Goal: Transaction & Acquisition: Obtain resource

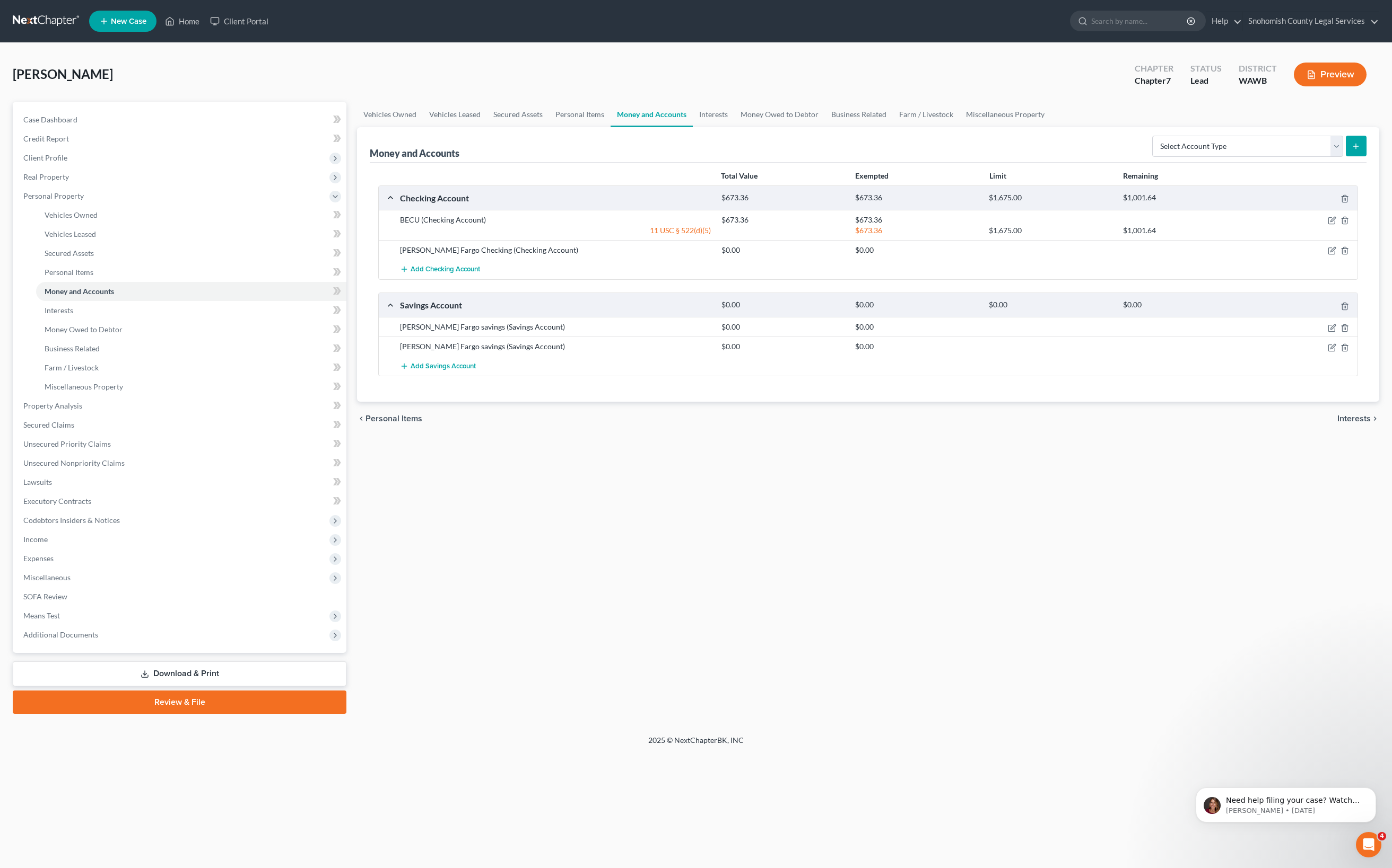
scroll to position [492, 0]
click at [218, 714] on link "Review & File" at bounding box center [180, 703] width 334 height 23
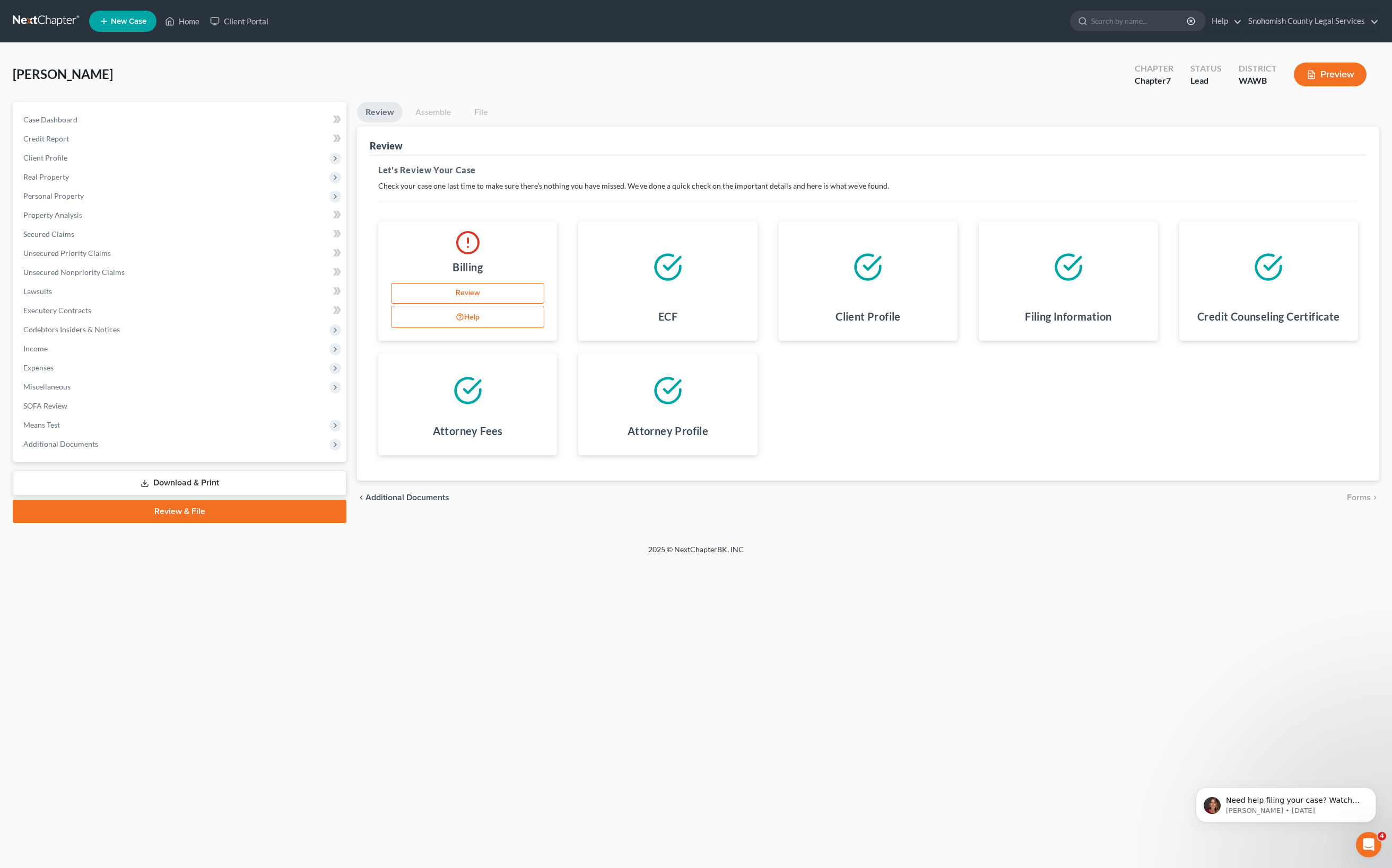
click at [1368, 762] on div "Need help filing your case? Watch this video! Still need help? Here are two art…" at bounding box center [1285, 756] width 196 height 133
click at [1366, 784] on button "Dismiss notification" at bounding box center [1373, 791] width 13 height 13
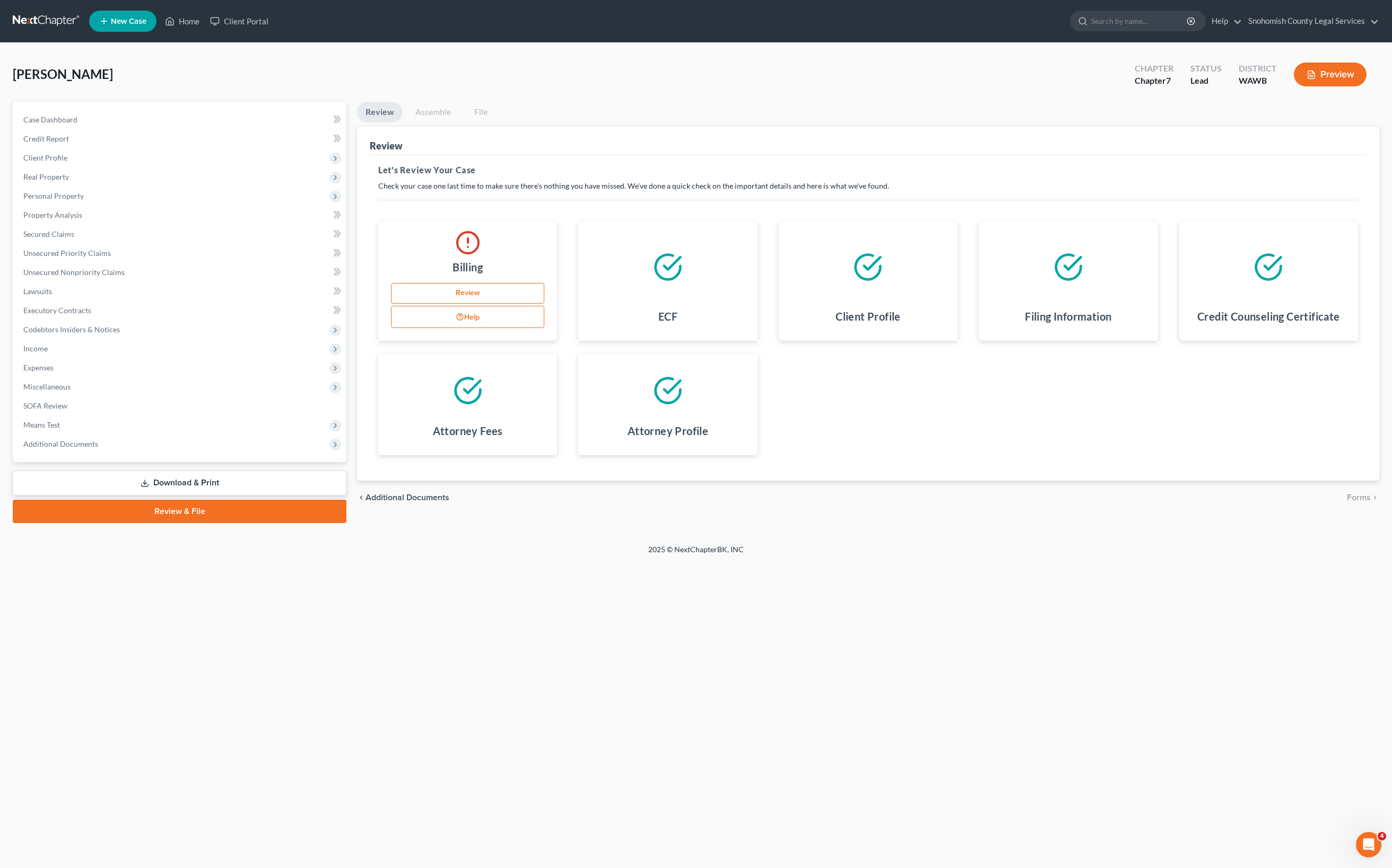
click at [403, 122] on link "Review" at bounding box center [379, 112] width 45 height 21
click at [162, 523] on link "Review & File" at bounding box center [180, 512] width 334 height 23
click at [1309, 86] on button "Preview" at bounding box center [1330, 75] width 73 height 23
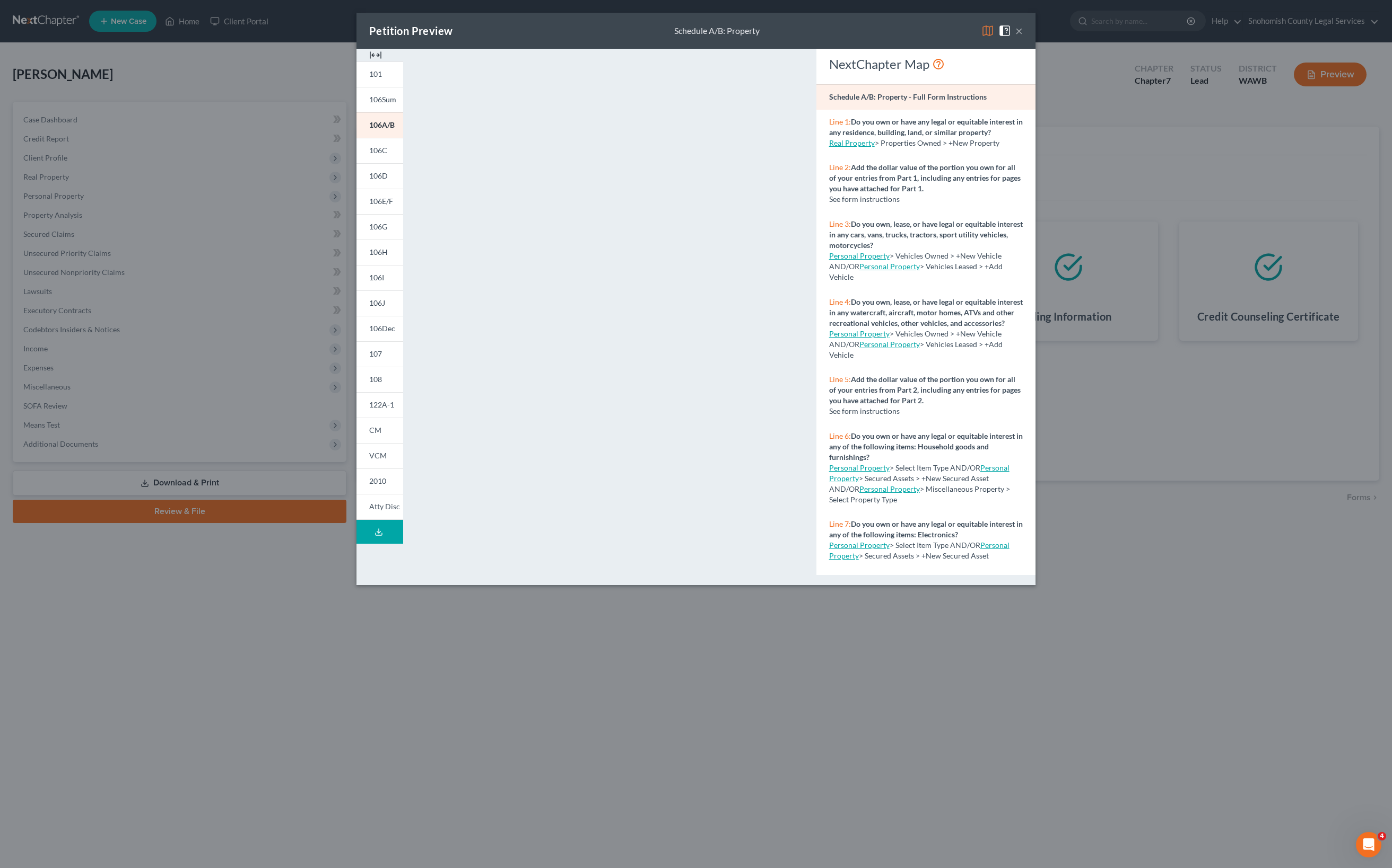
scroll to position [142, 0]
click at [369, 511] on span "Atty Disc" at bounding box center [384, 507] width 31 height 9
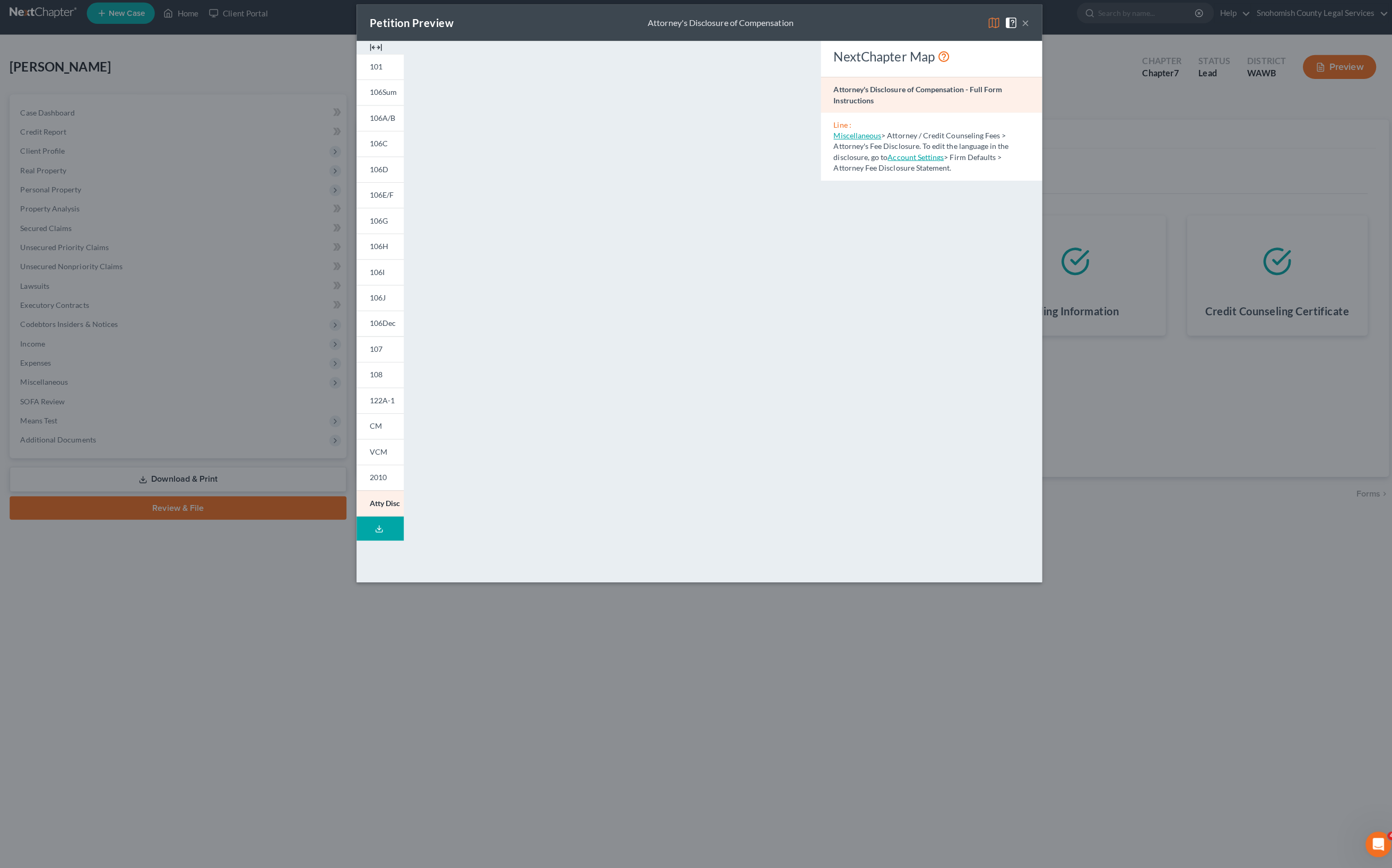
scroll to position [133, 0]
click at [357, 544] on button "Download Draft" at bounding box center [380, 532] width 47 height 23
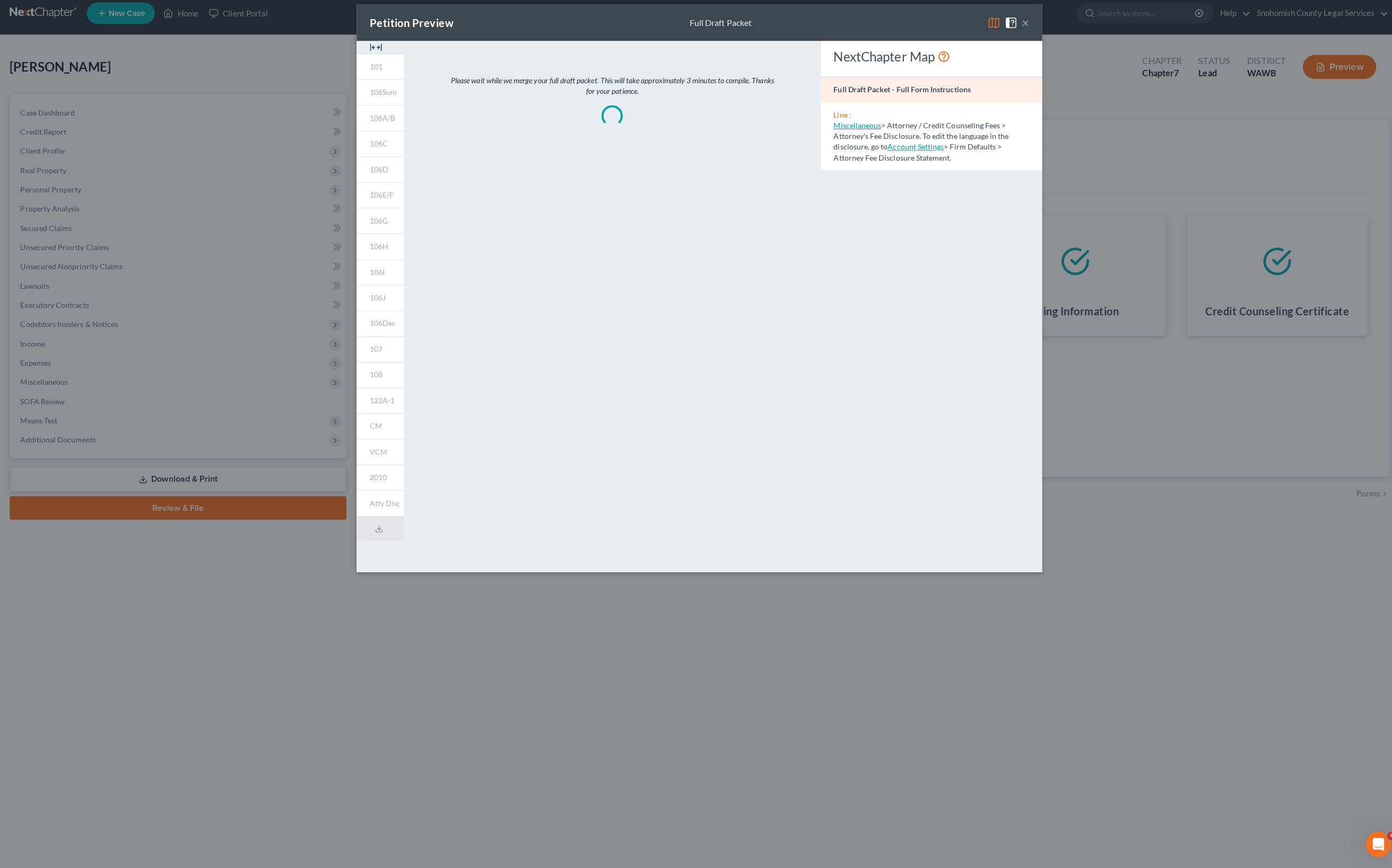
scroll to position [0, 0]
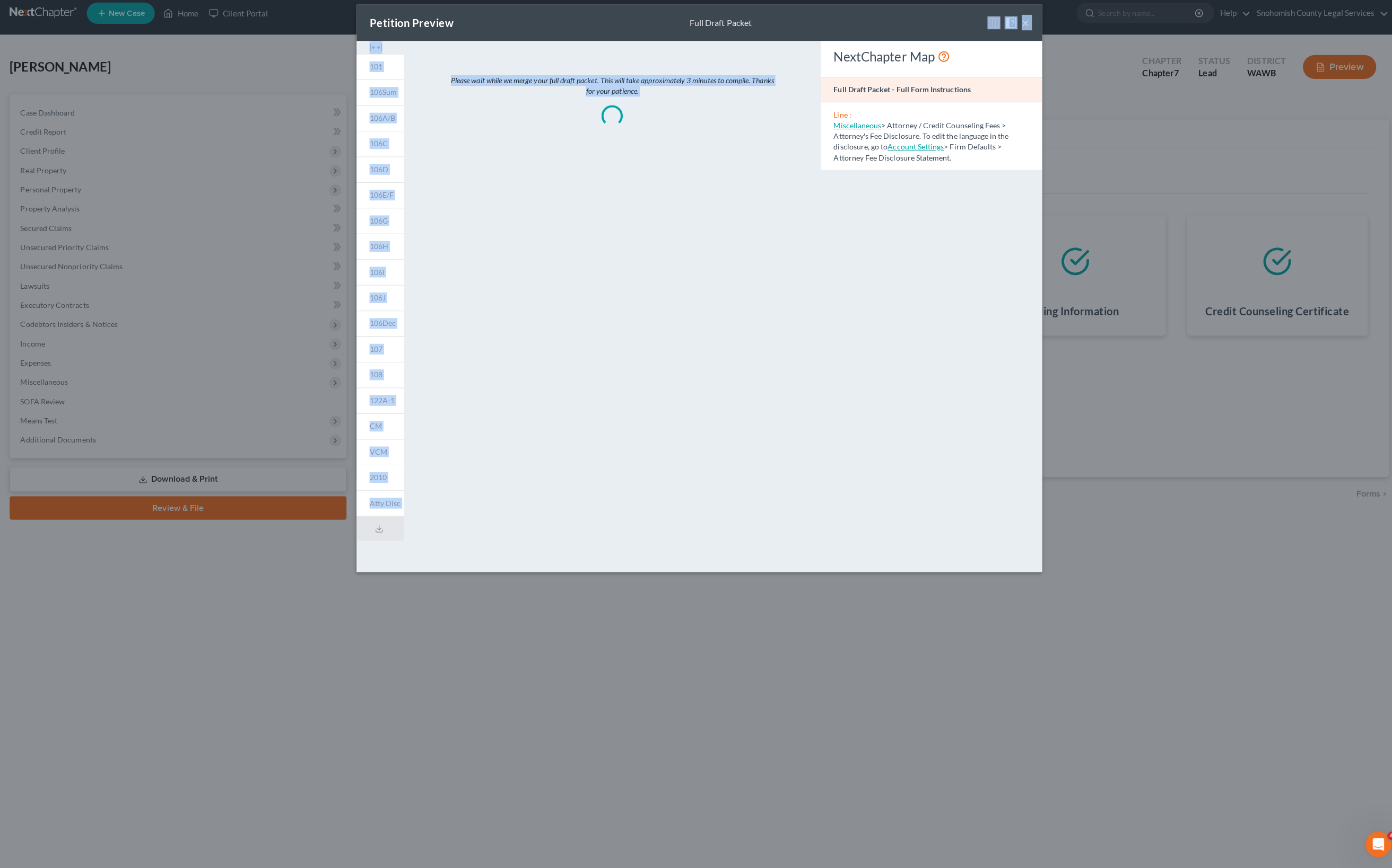
drag, startPoint x: 852, startPoint y: 39, endPoint x: 1030, endPoint y: 83, distance: 183.4
click at [1030, 83] on div "Petition Preview Full Draft Packet × 101 106Sum 106A/B 106C 106D 106E/F 106G 10…" at bounding box center [696, 294] width 679 height 563
click at [1018, 49] on div "Petition Preview Full Draft Packet ×" at bounding box center [696, 30] width 679 height 36
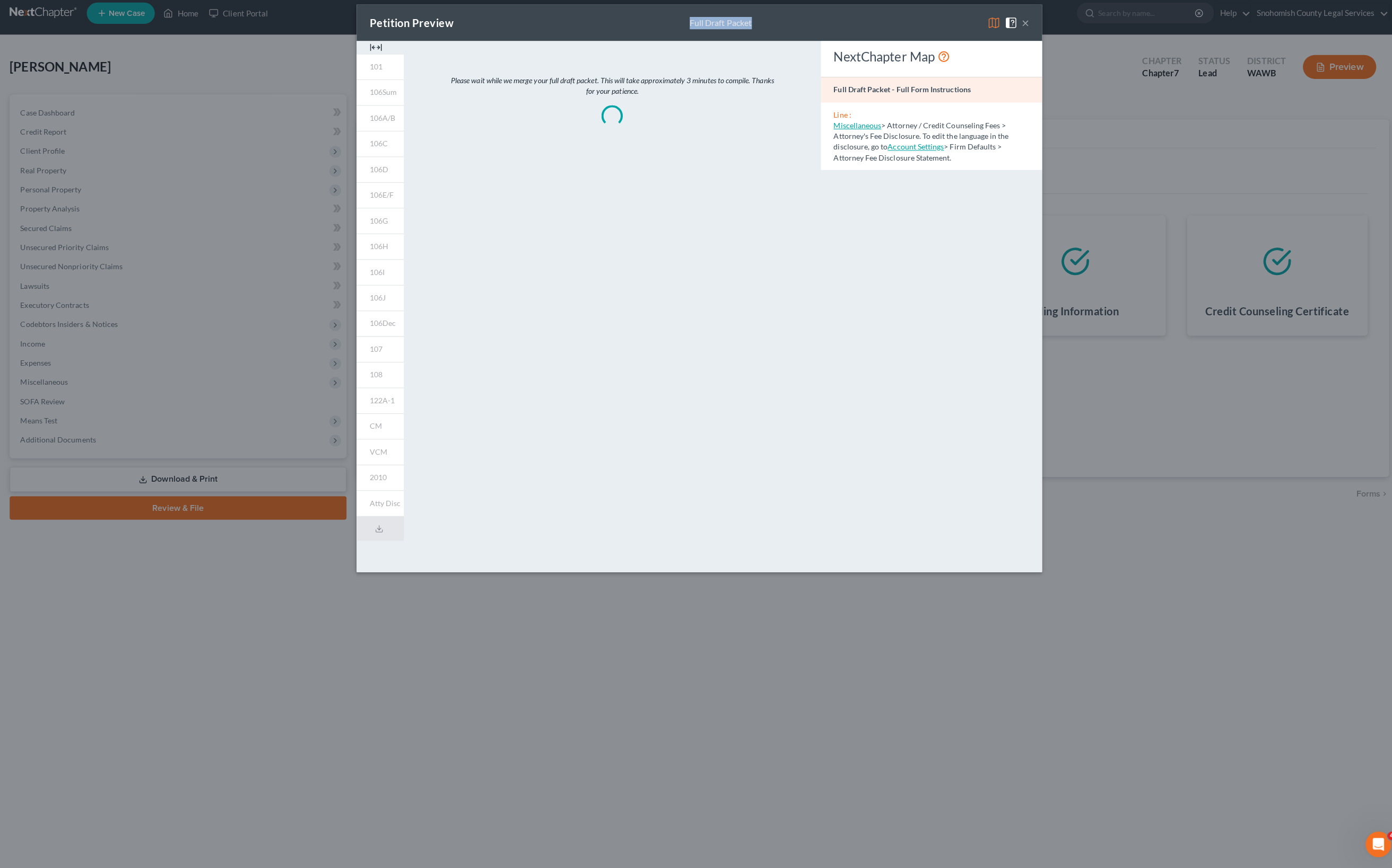
drag, startPoint x: 612, startPoint y: 29, endPoint x: 612, endPoint y: 60, distance: 31.0
click at [612, 49] on div "Petition Preview Full Draft Packet ×" at bounding box center [696, 30] width 679 height 36
click at [623, 49] on div "Petition Preview Full Draft Packet ×" at bounding box center [696, 30] width 679 height 36
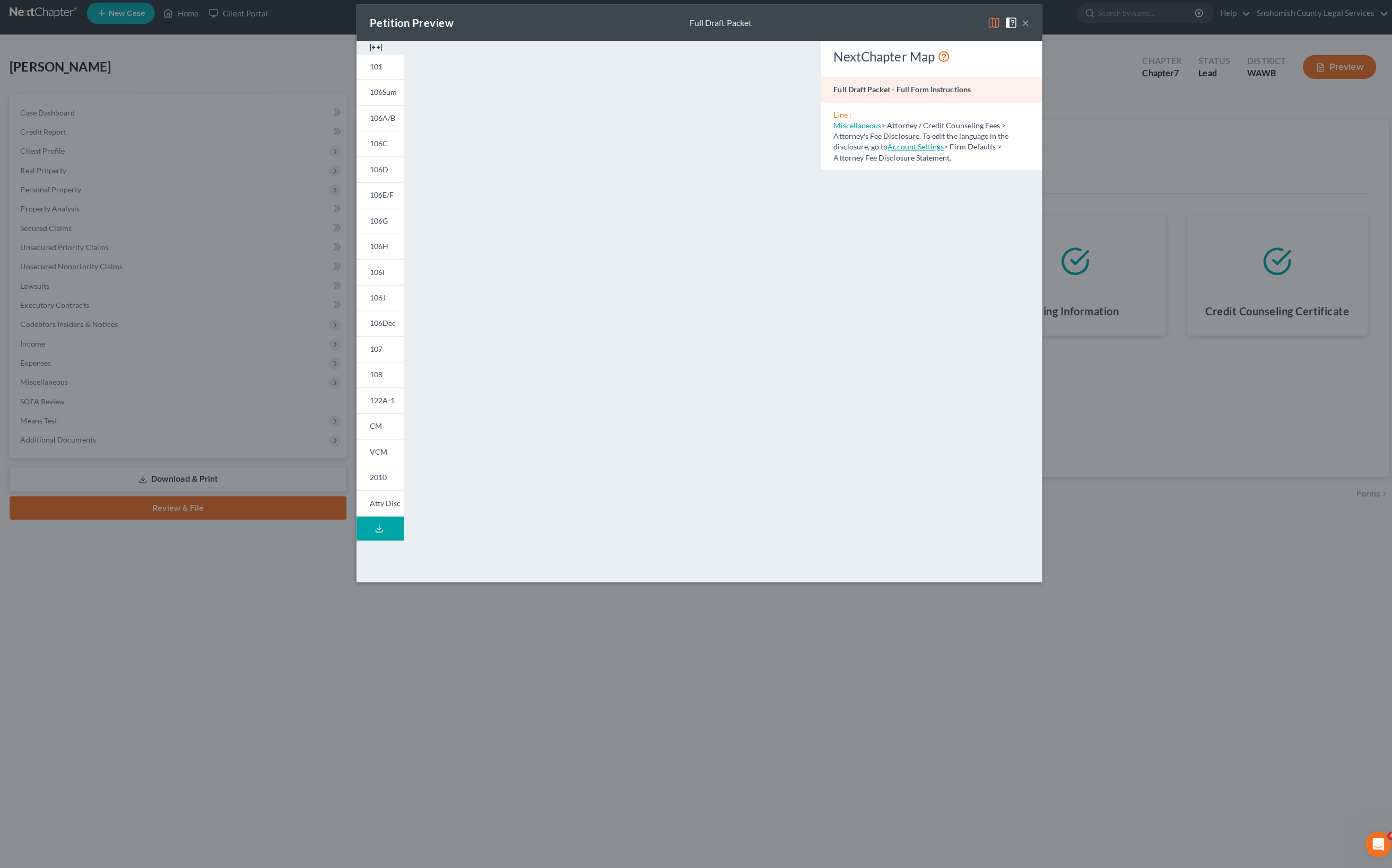
click at [1023, 37] on button "×" at bounding box center [1019, 30] width 8 height 13
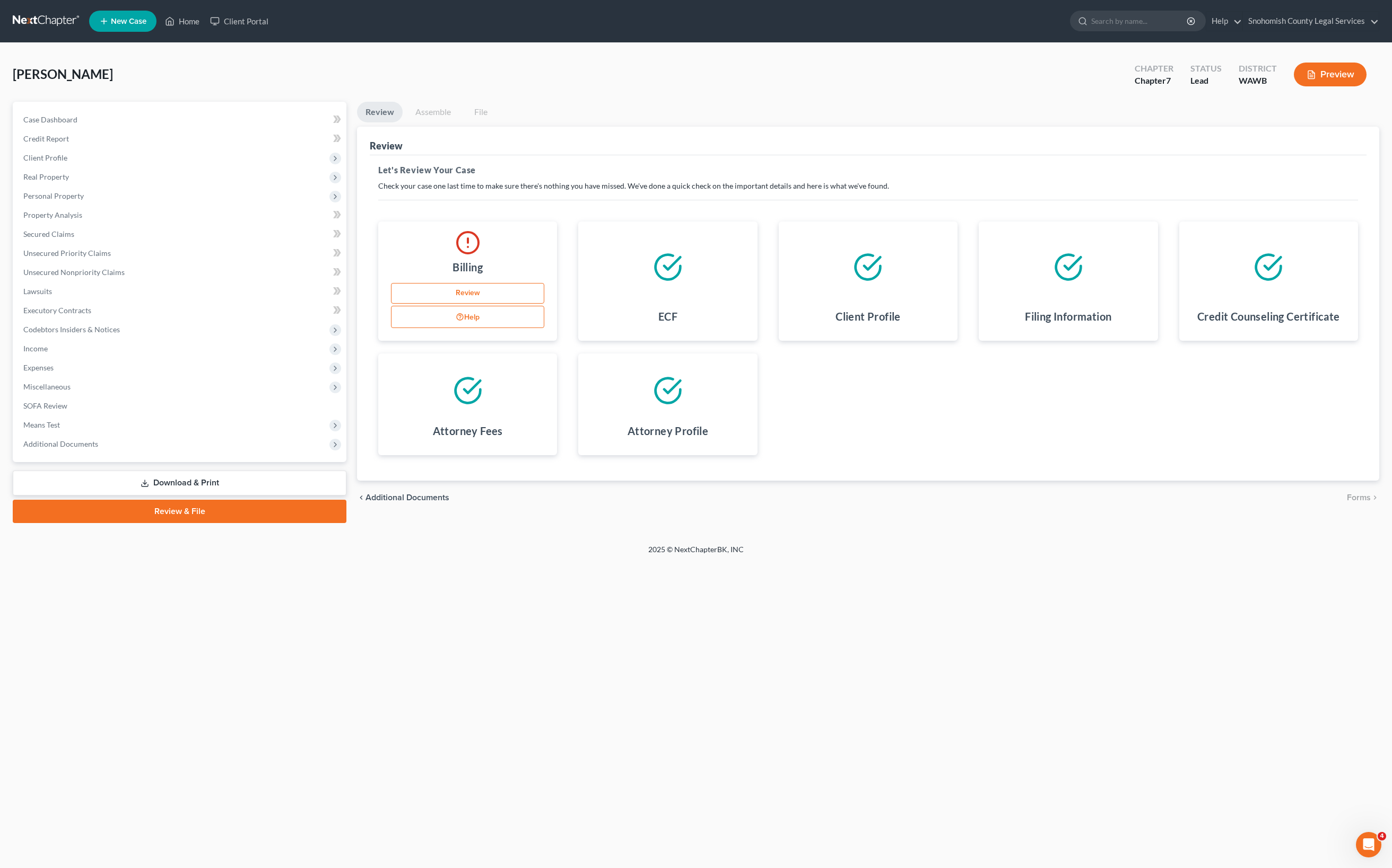
scroll to position [59, 0]
click at [1361, 515] on ui-view "Review Assemble File Review This court does not allow electronic filing for cas…" at bounding box center [868, 308] width 1022 height 413
click at [77, 124] on span "Case Dashboard" at bounding box center [50, 119] width 54 height 9
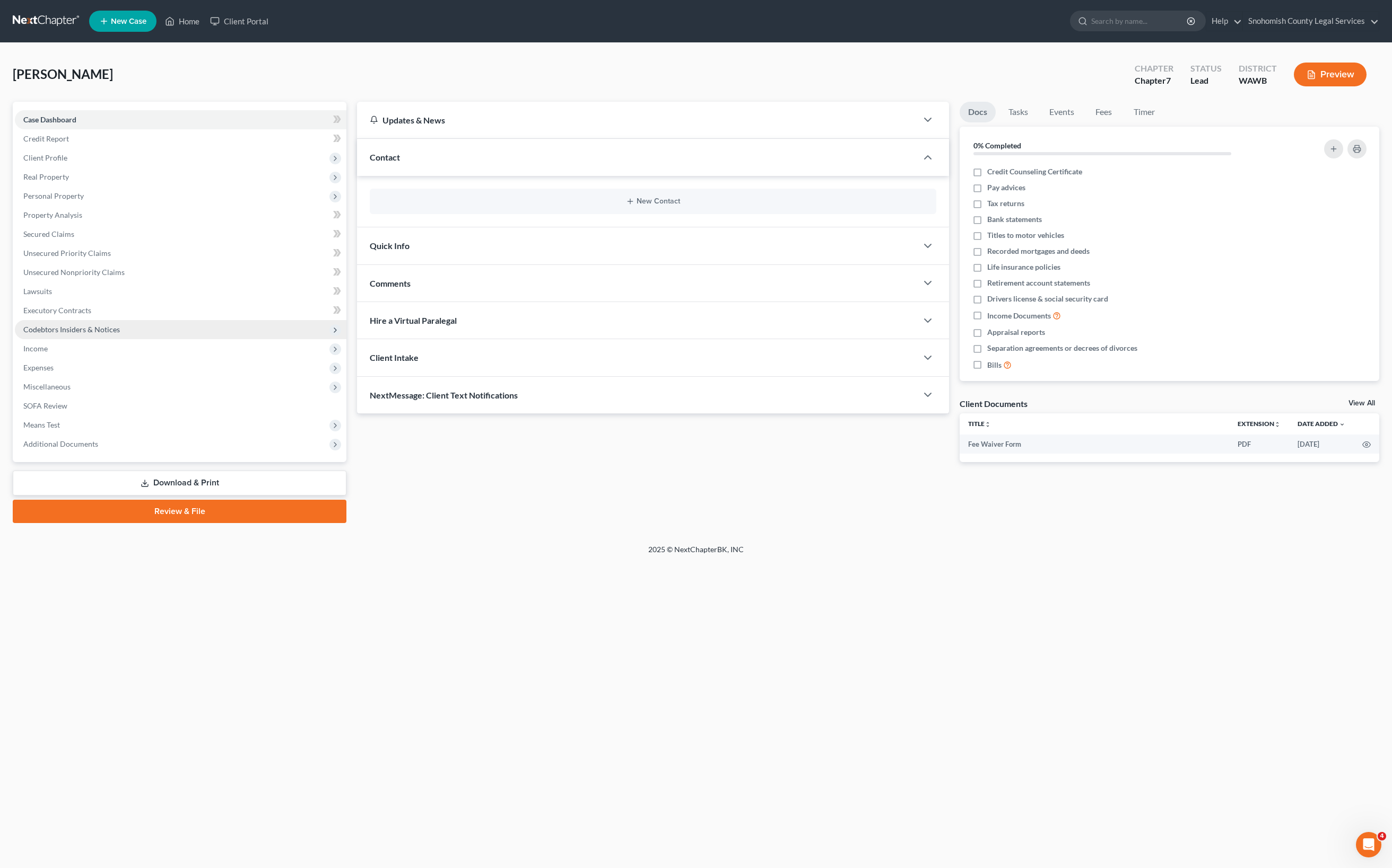
scroll to position [156, 0]
click at [227, 523] on link "Review & File" at bounding box center [180, 512] width 334 height 23
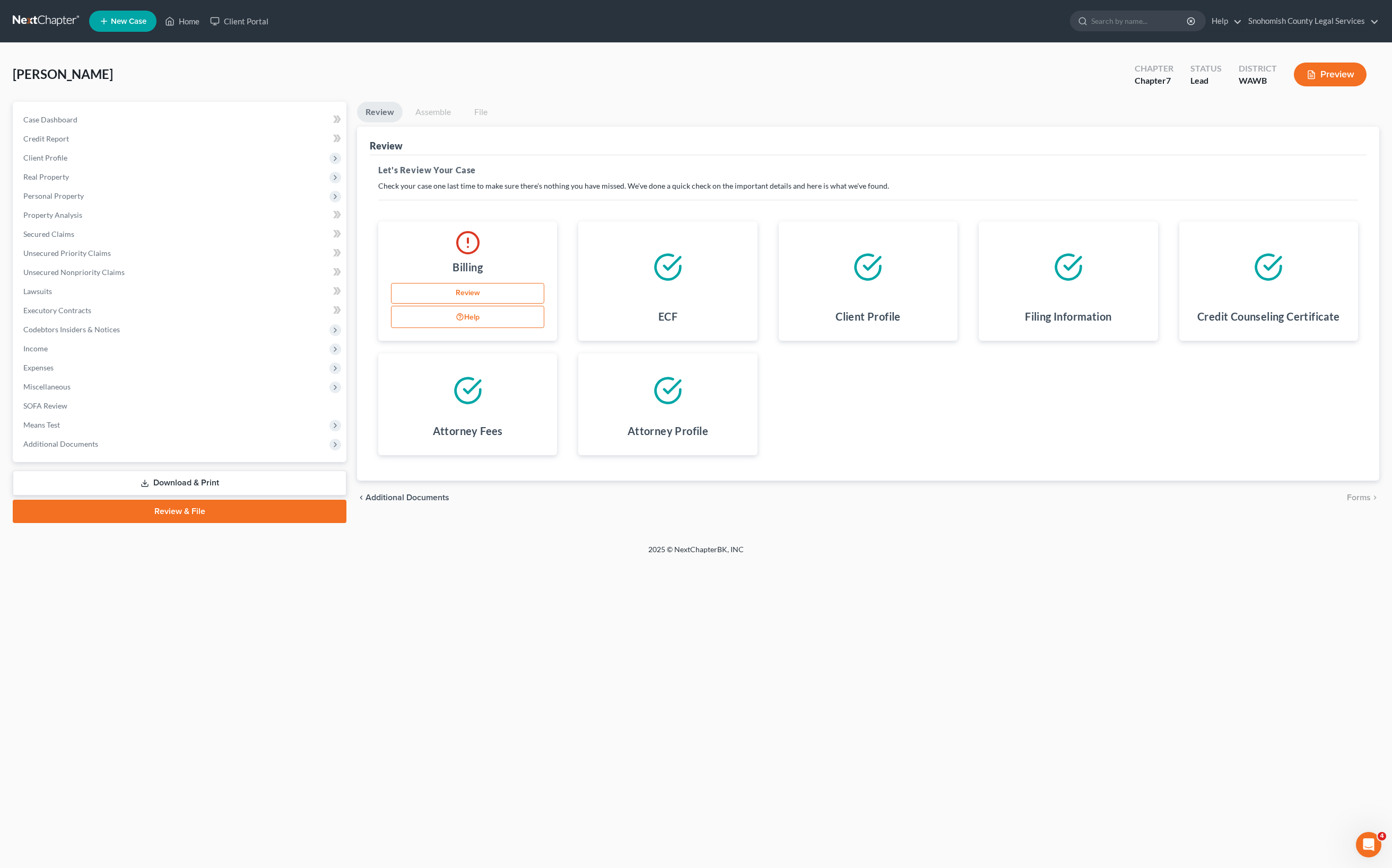
scroll to position [161, 0]
click at [506, 328] on button "Help" at bounding box center [467, 317] width 154 height 23
click at [519, 304] on link "Review" at bounding box center [467, 294] width 154 height 21
select select "50"
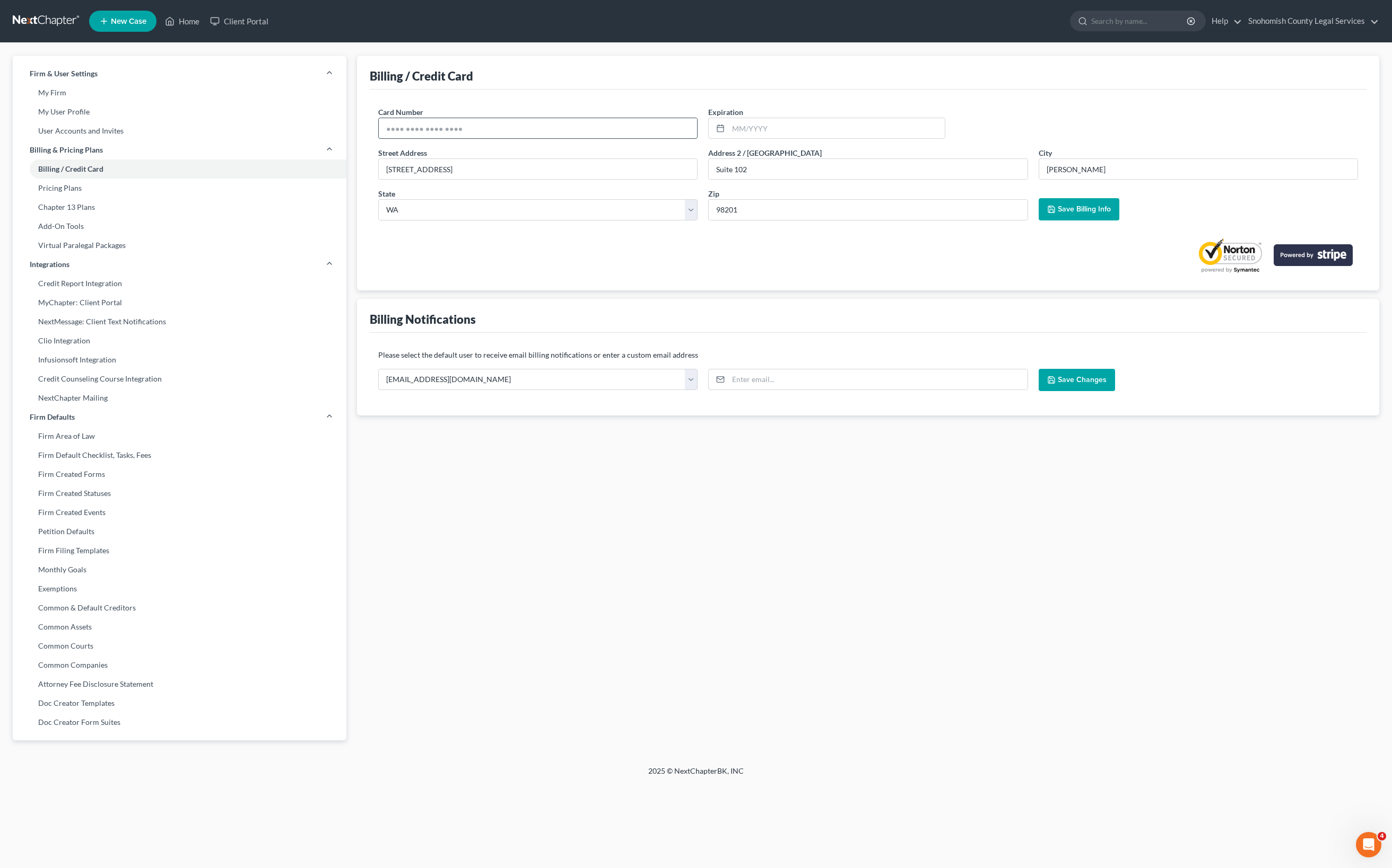
click at [598, 138] on input "text" at bounding box center [537, 128] width 318 height 20
click at [176, 141] on link "User Accounts and Invites" at bounding box center [180, 131] width 334 height 19
select select "0"
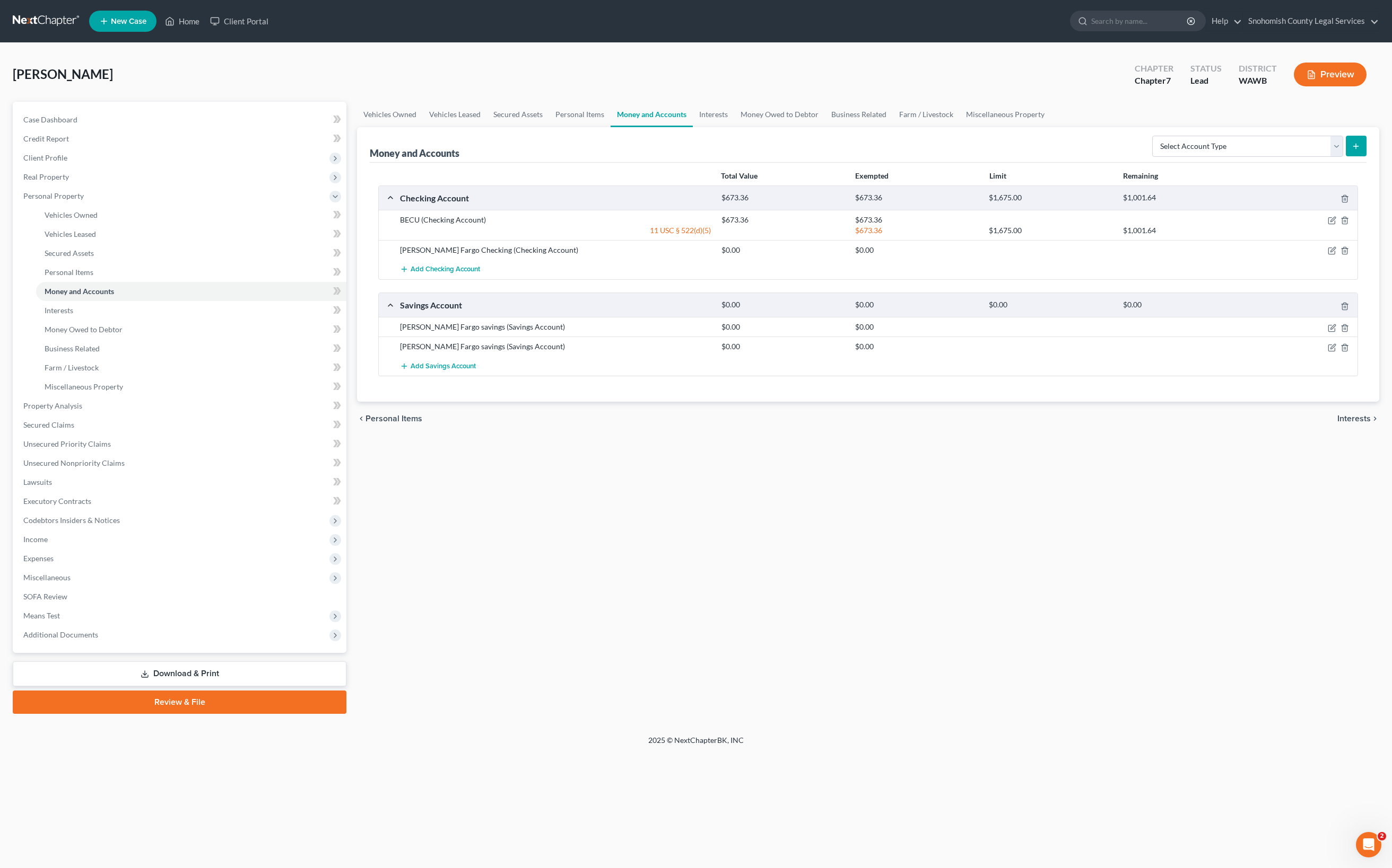
click at [175, 687] on link "Download & Print" at bounding box center [180, 674] width 334 height 25
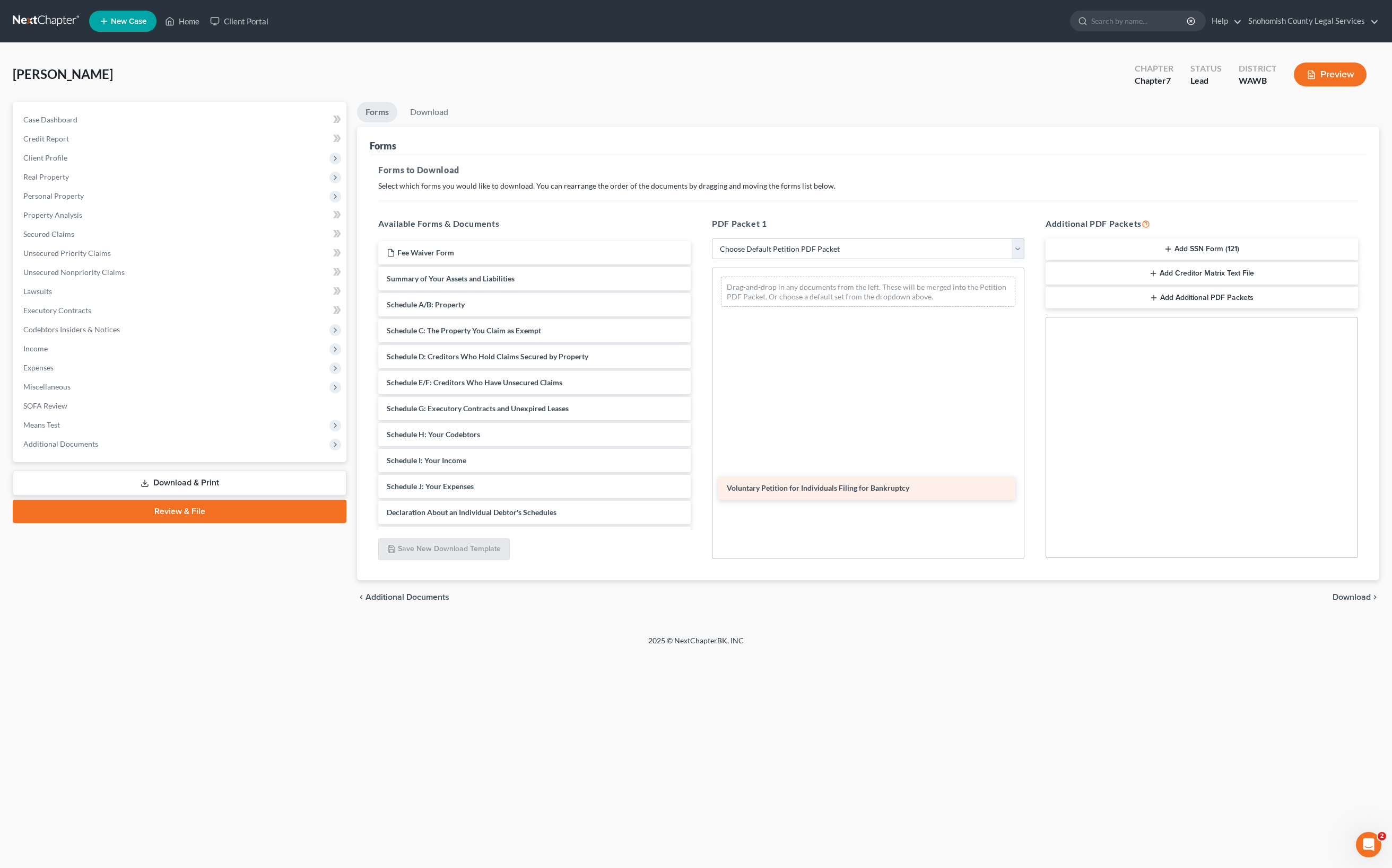
drag, startPoint x: 602, startPoint y: 476, endPoint x: 920, endPoint y: 496, distance: 318.6
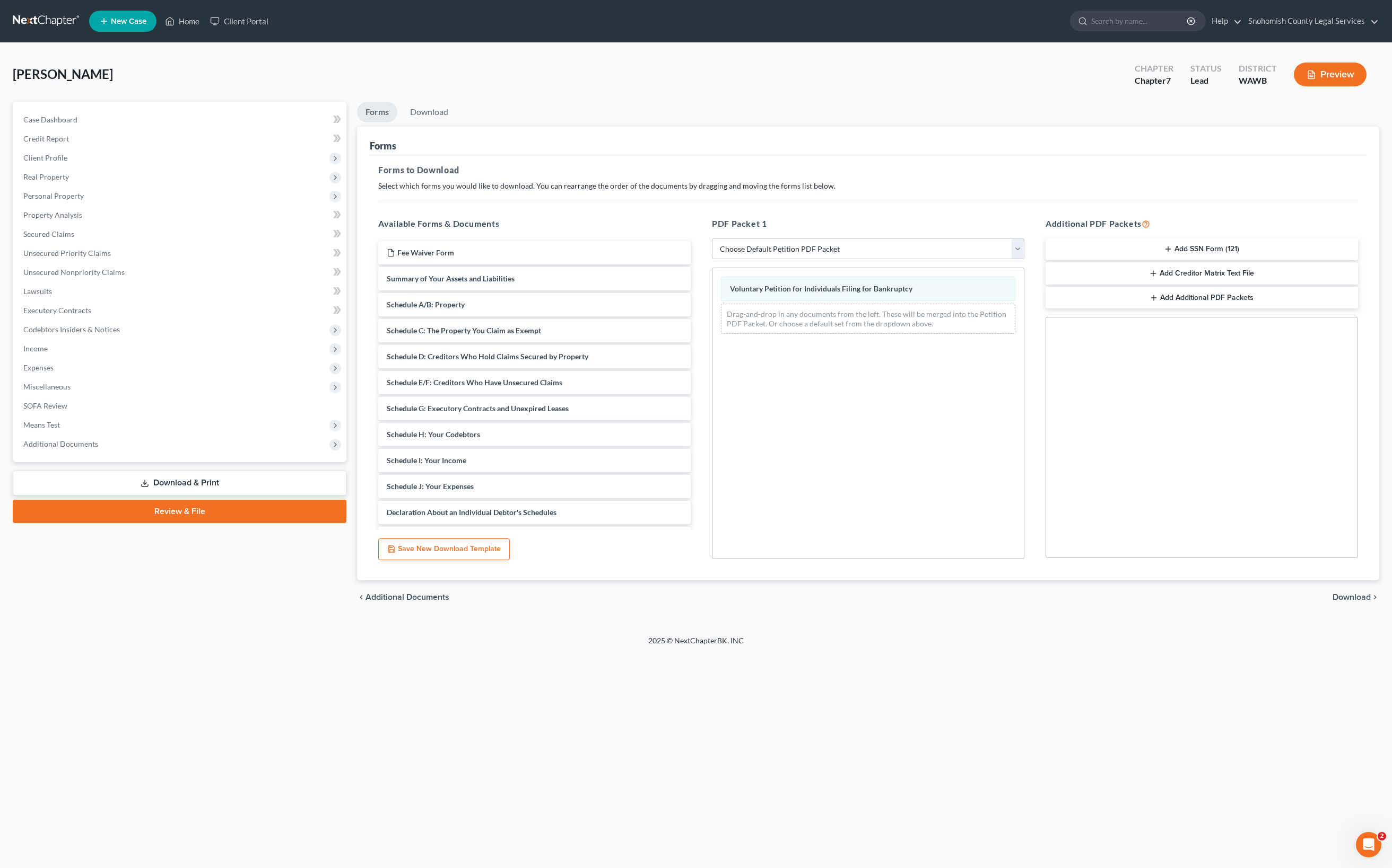
scroll to position [17, 0]
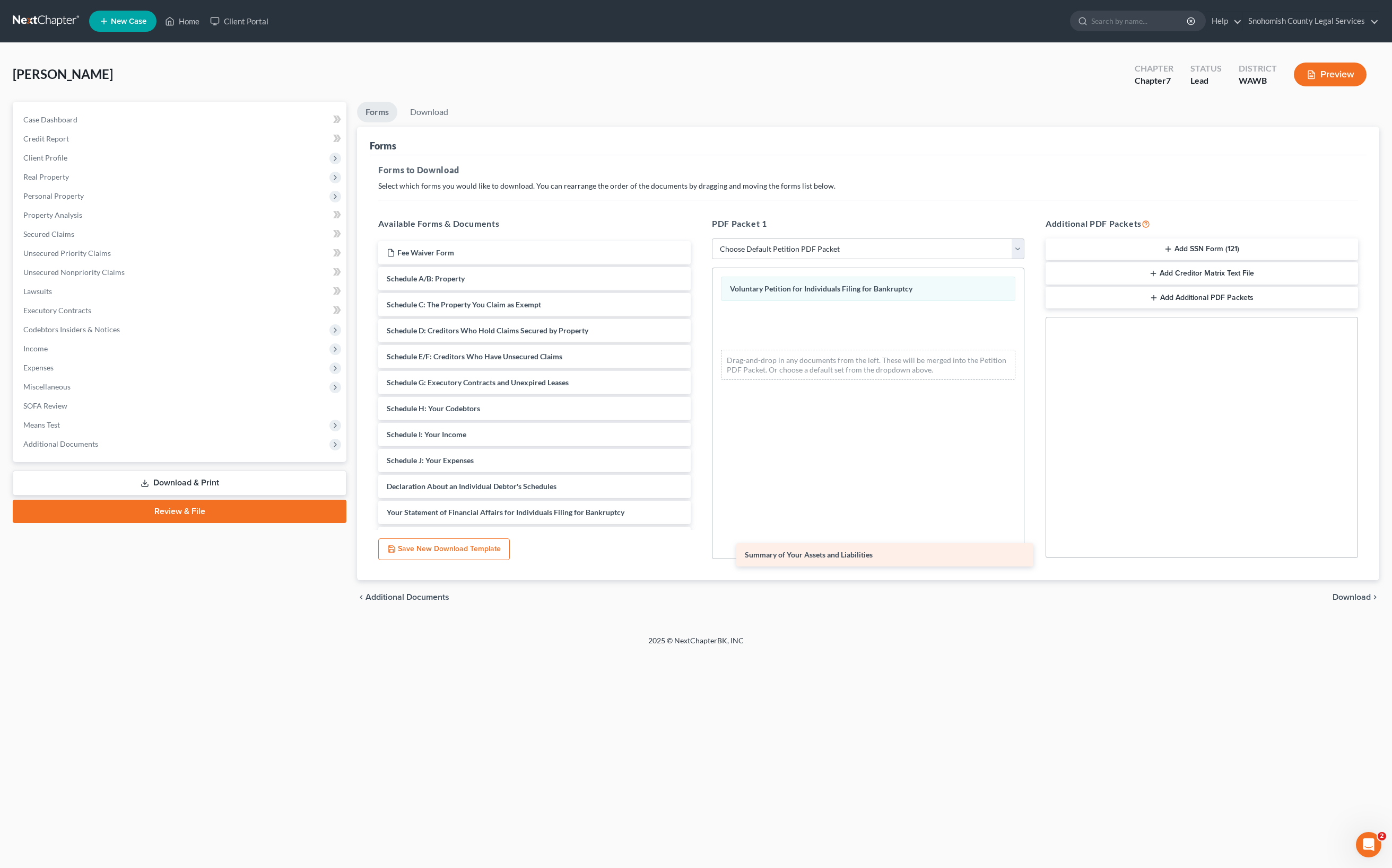
drag, startPoint x: 558, startPoint y: 456, endPoint x: 892, endPoint y: 558, distance: 349.2
click at [699, 559] on div "Summary of Your Assets and Liabilities Fee Waiver Form Summary of Your Assets a…" at bounding box center [534, 460] width 330 height 439
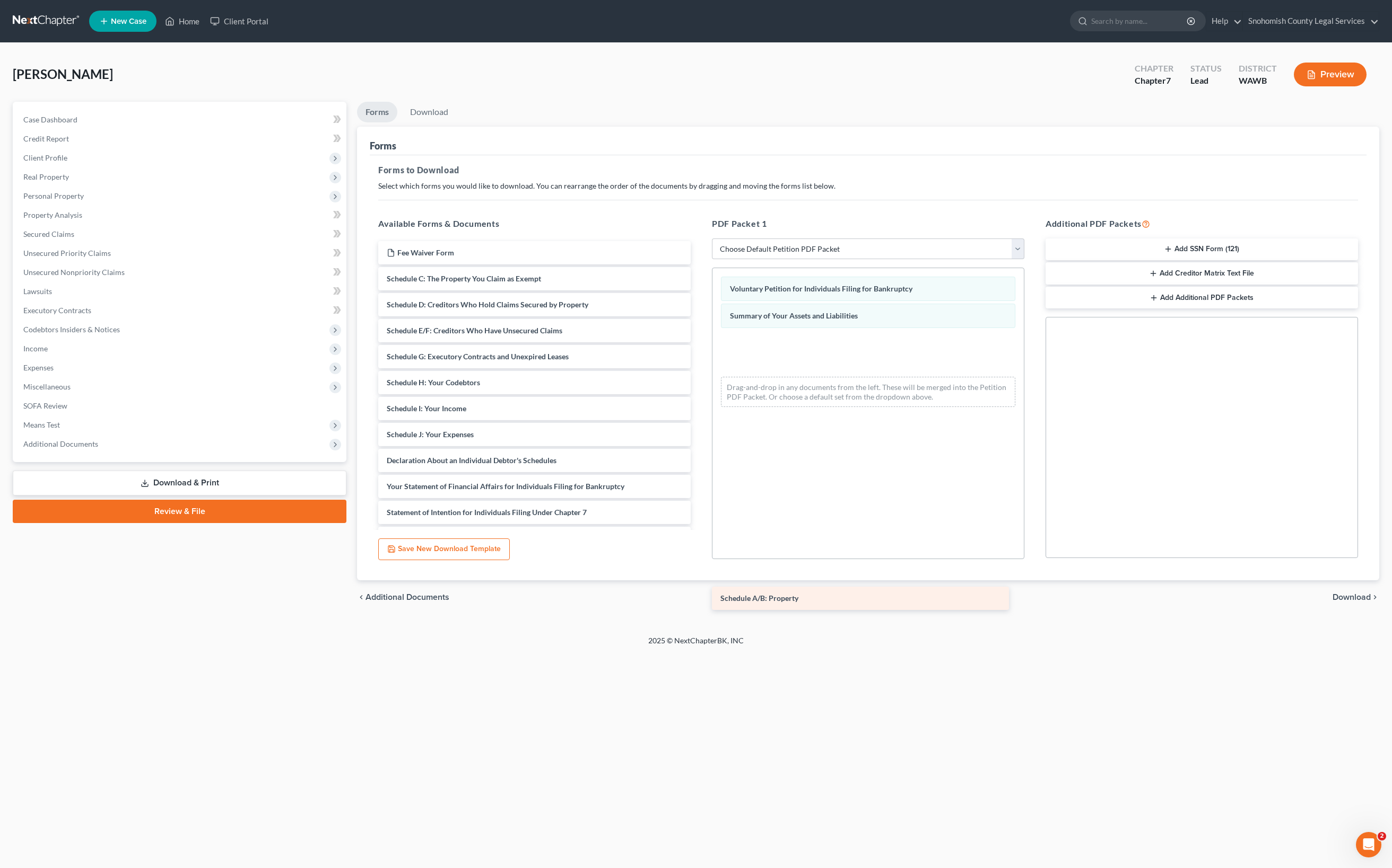
drag, startPoint x: 569, startPoint y: 461, endPoint x: 882, endPoint y: 609, distance: 346.2
click at [699, 609] on div "Schedule A/B: Property Fee Waiver Form Schedule A/B: Property Schedule C: The P…" at bounding box center [534, 448] width 330 height 413
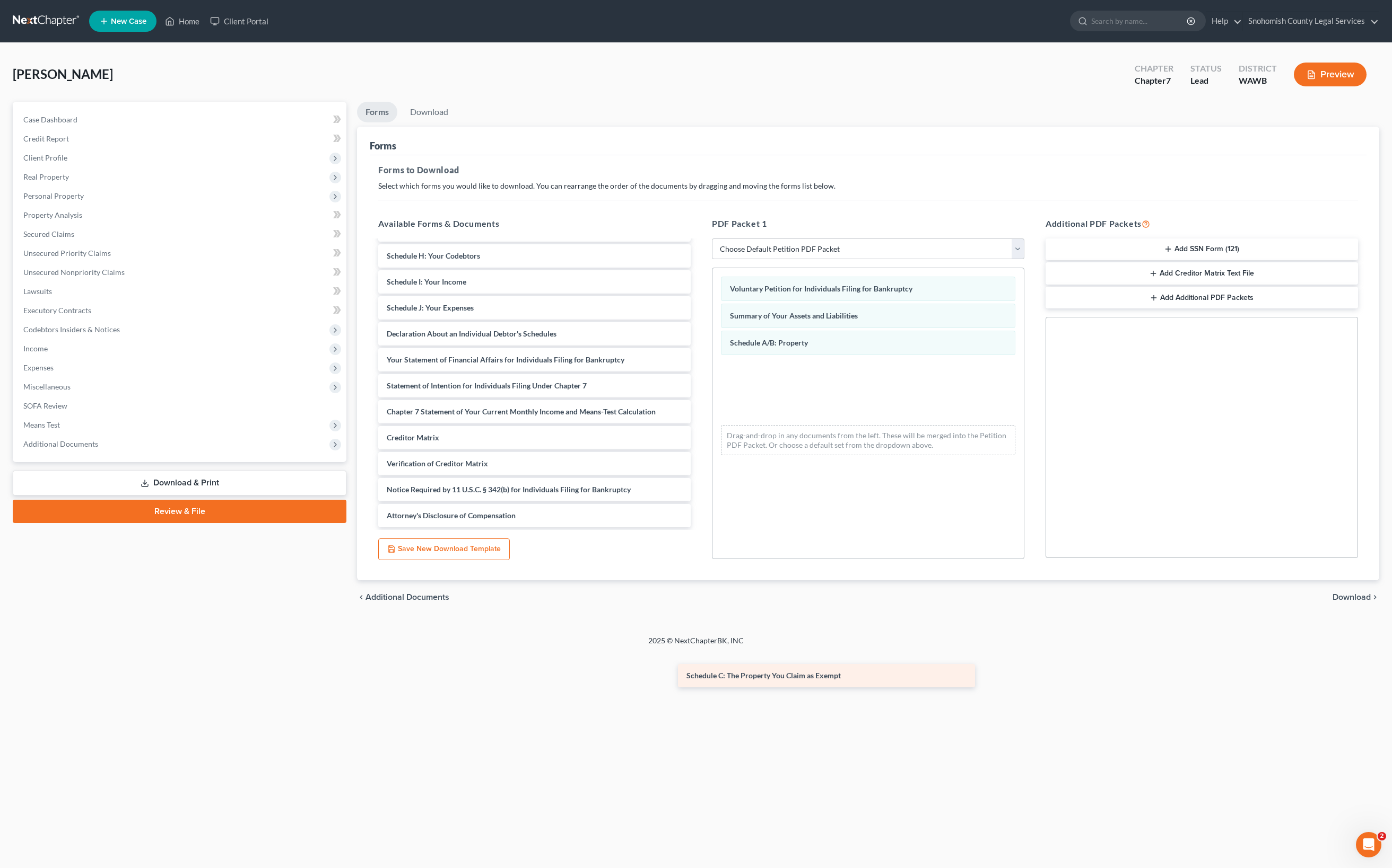
scroll to position [185, 0]
drag, startPoint x: 498, startPoint y: 470, endPoint x: 798, endPoint y: 669, distance: 360.0
click at [699, 528] on div "Schedule C: The Property You Claim as Exempt Fee Waiver Form Schedule C: The Pr…" at bounding box center [534, 334] width 330 height 387
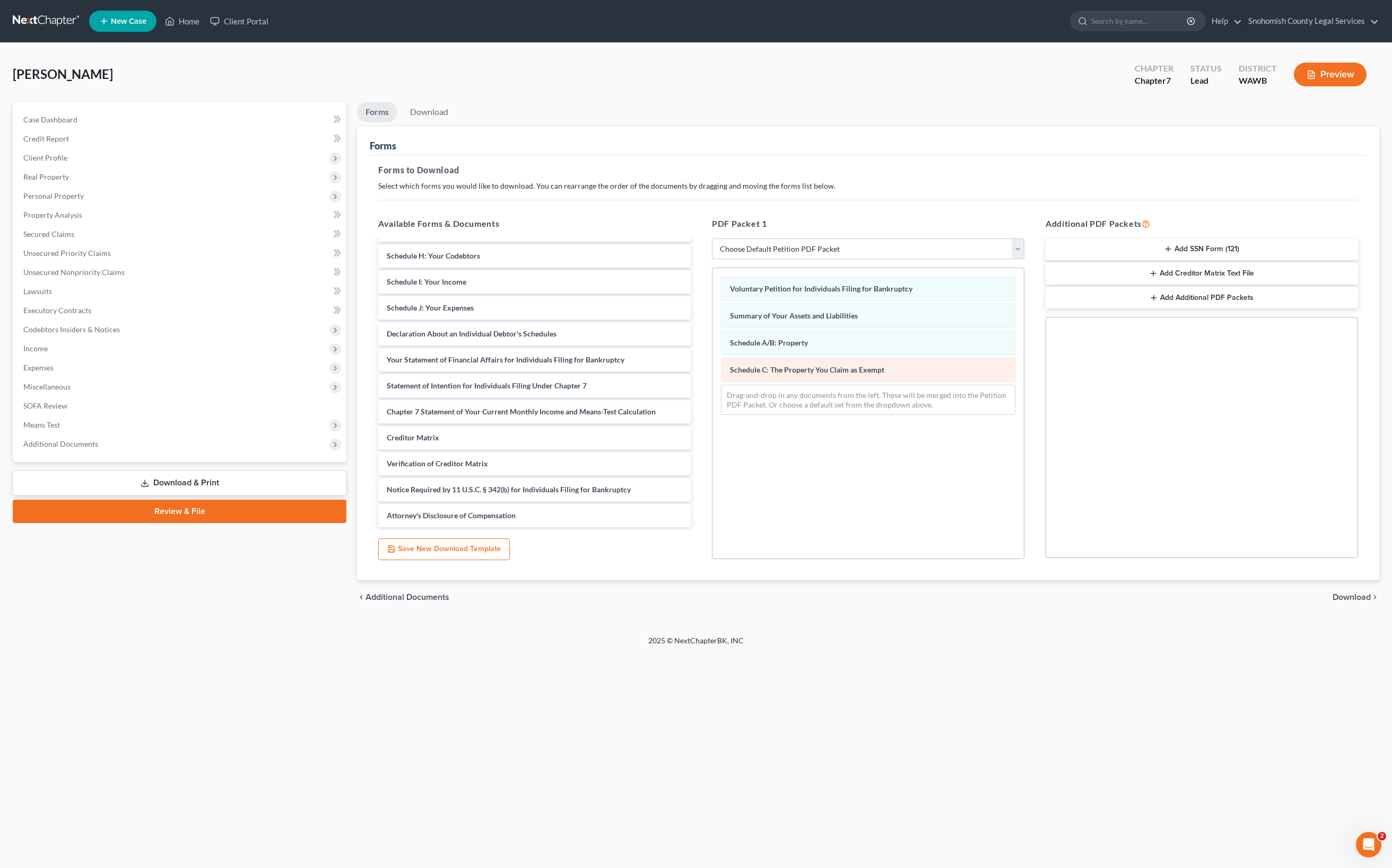
click at [804, 424] on div "Voluntary Petition for Individuals Filing for Bankruptcy Summary of Your Assets…" at bounding box center [868, 346] width 311 height 155
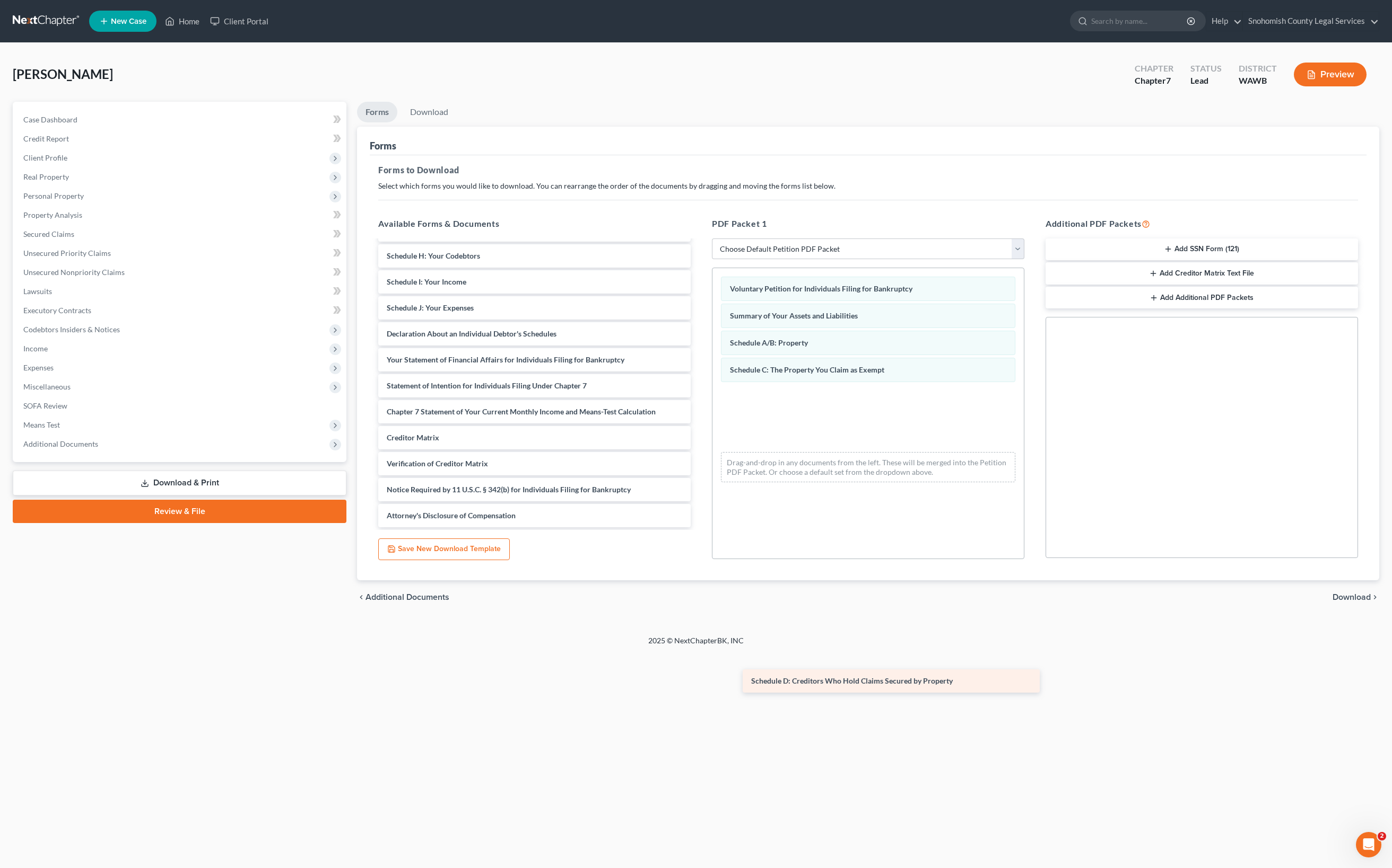
scroll to position [273, 0]
drag, startPoint x: 483, startPoint y: 454, endPoint x: 814, endPoint y: 665, distance: 392.5
click at [699, 528] on div "Schedule D: Creditors Who Hold Claims Secured by Property Fee Waiver Form Sched…" at bounding box center [534, 346] width 330 height 361
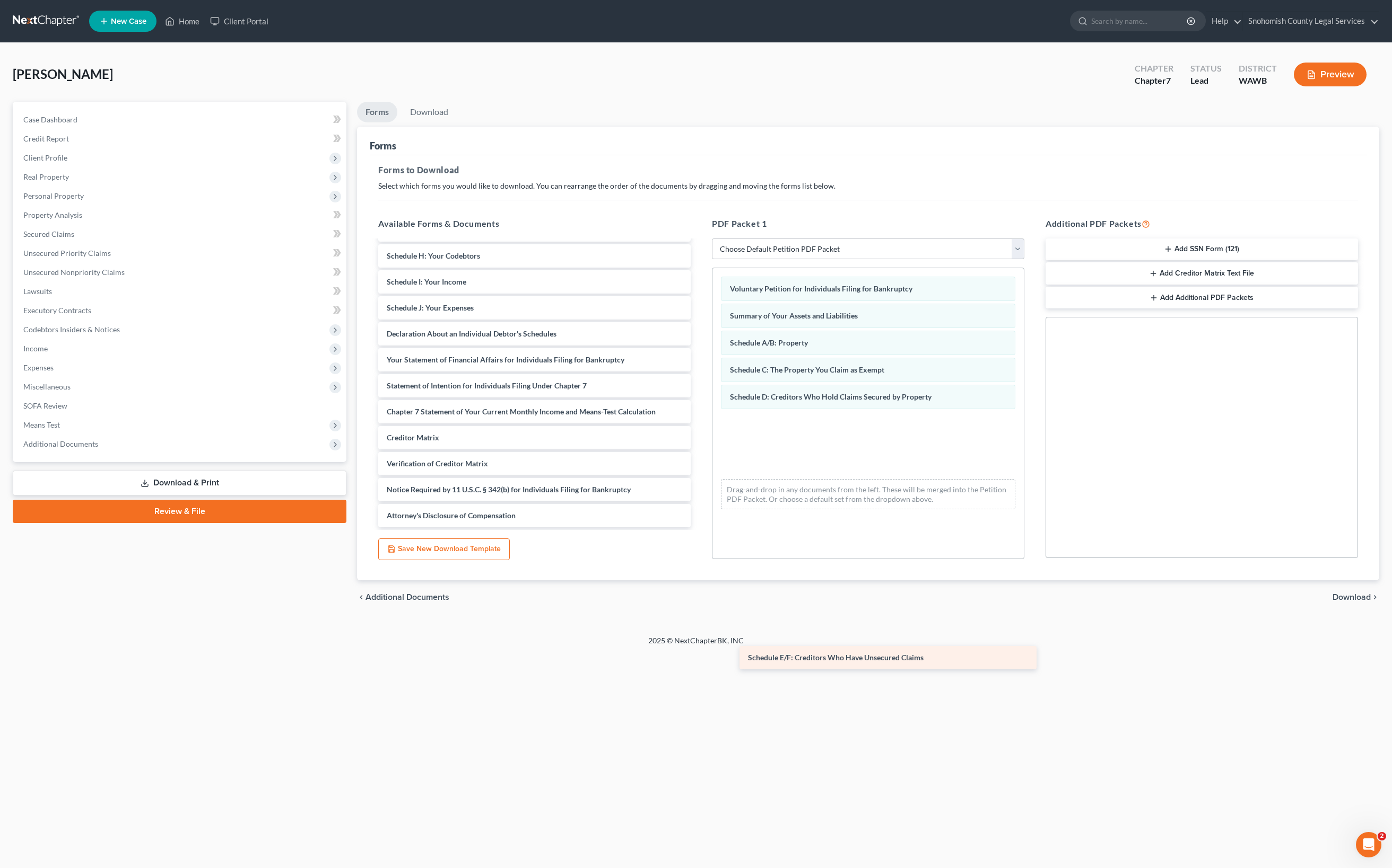
drag, startPoint x: 494, startPoint y: 458, endPoint x: 835, endPoint y: 663, distance: 397.9
click at [699, 528] on div "Schedule E/F: Creditors Who Have Unsecured Claims Fee Waiver Form Schedule E/F:…" at bounding box center [534, 359] width 330 height 335
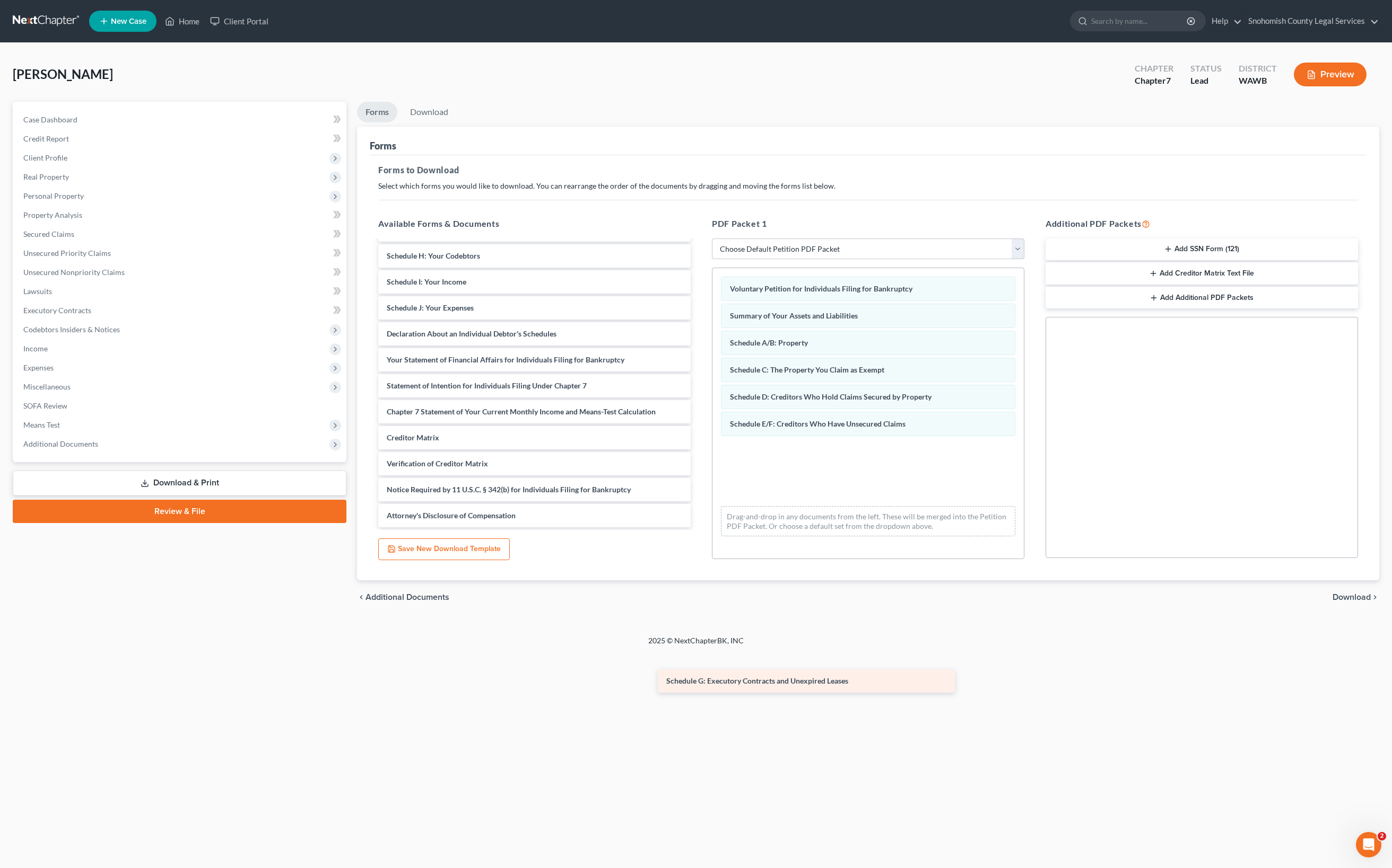
scroll to position [65, 0]
drag, startPoint x: 513, startPoint y: 398, endPoint x: 838, endPoint y: 647, distance: 409.4
click at [699, 528] on div "Schedule G: Executory Contracts and Unexpired Leases Fee Waiver Form Schedule G…" at bounding box center [534, 372] width 330 height 309
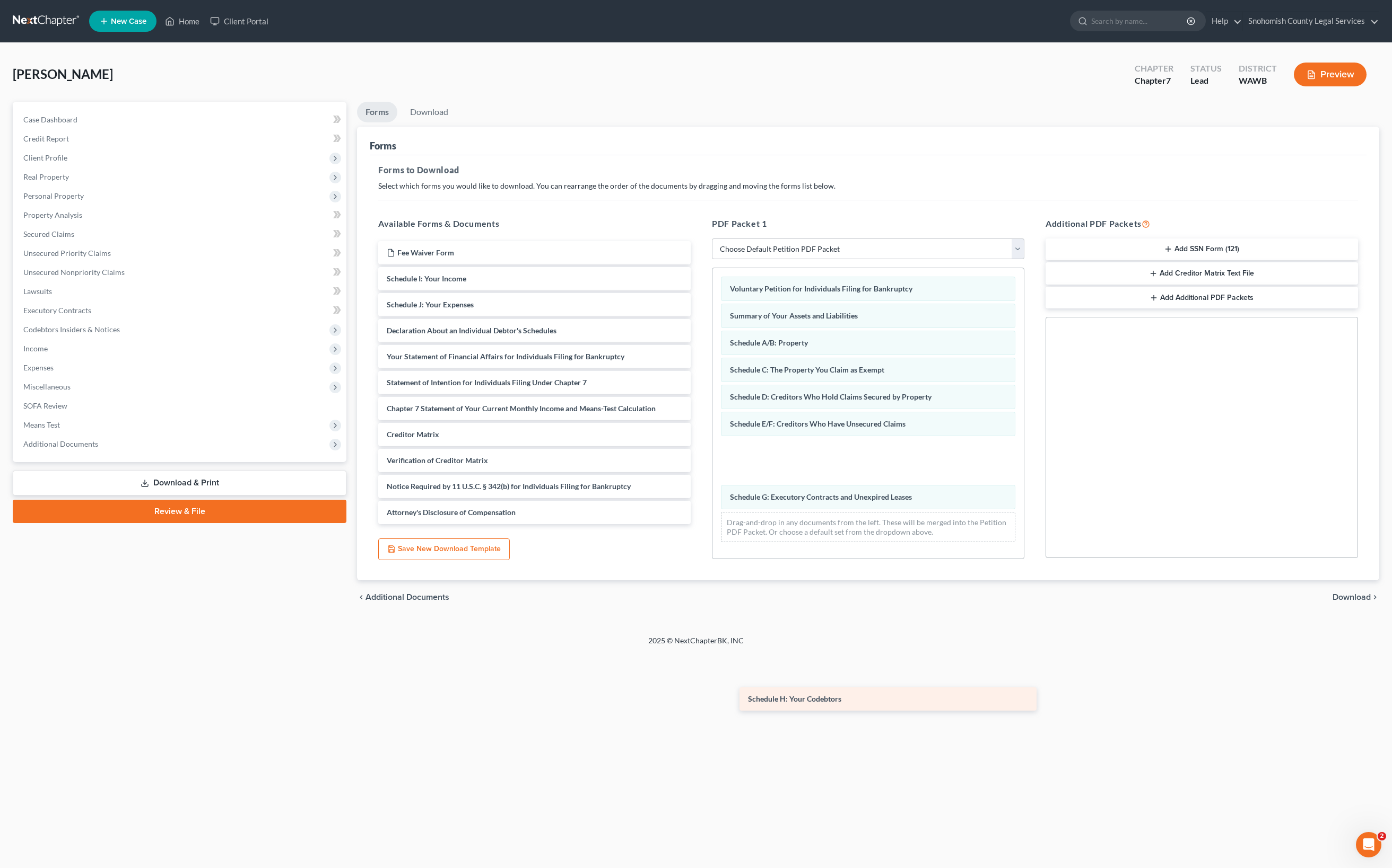
scroll to position [346, 0]
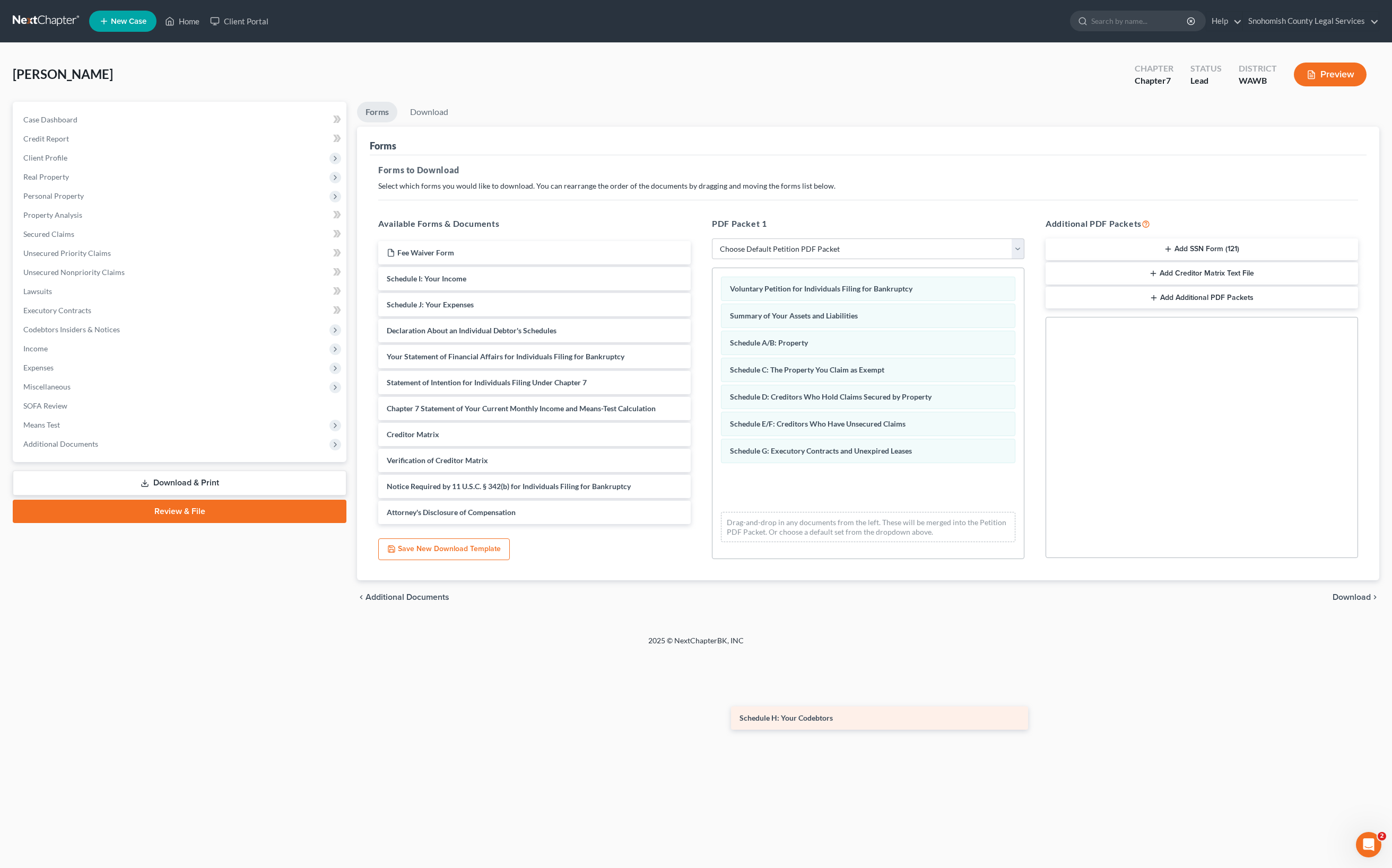
drag, startPoint x: 518, startPoint y: 390, endPoint x: 850, endPoint y: 723, distance: 470.2
click at [699, 524] on div "Schedule H: Your Codebtors Fee Waiver Form Schedule H: Your Codebtors Schedule …" at bounding box center [534, 383] width 330 height 283
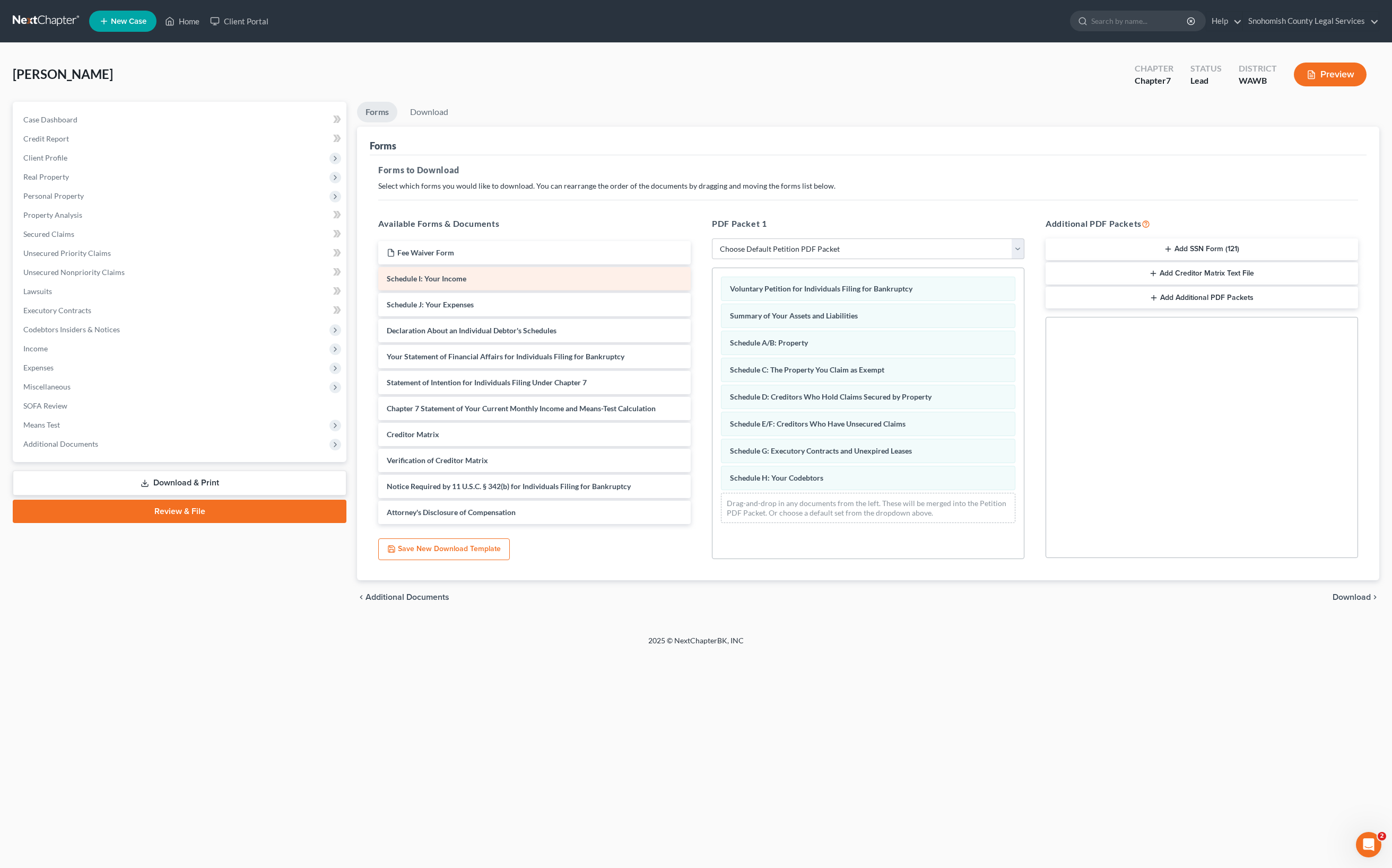
scroll to position [0, 0]
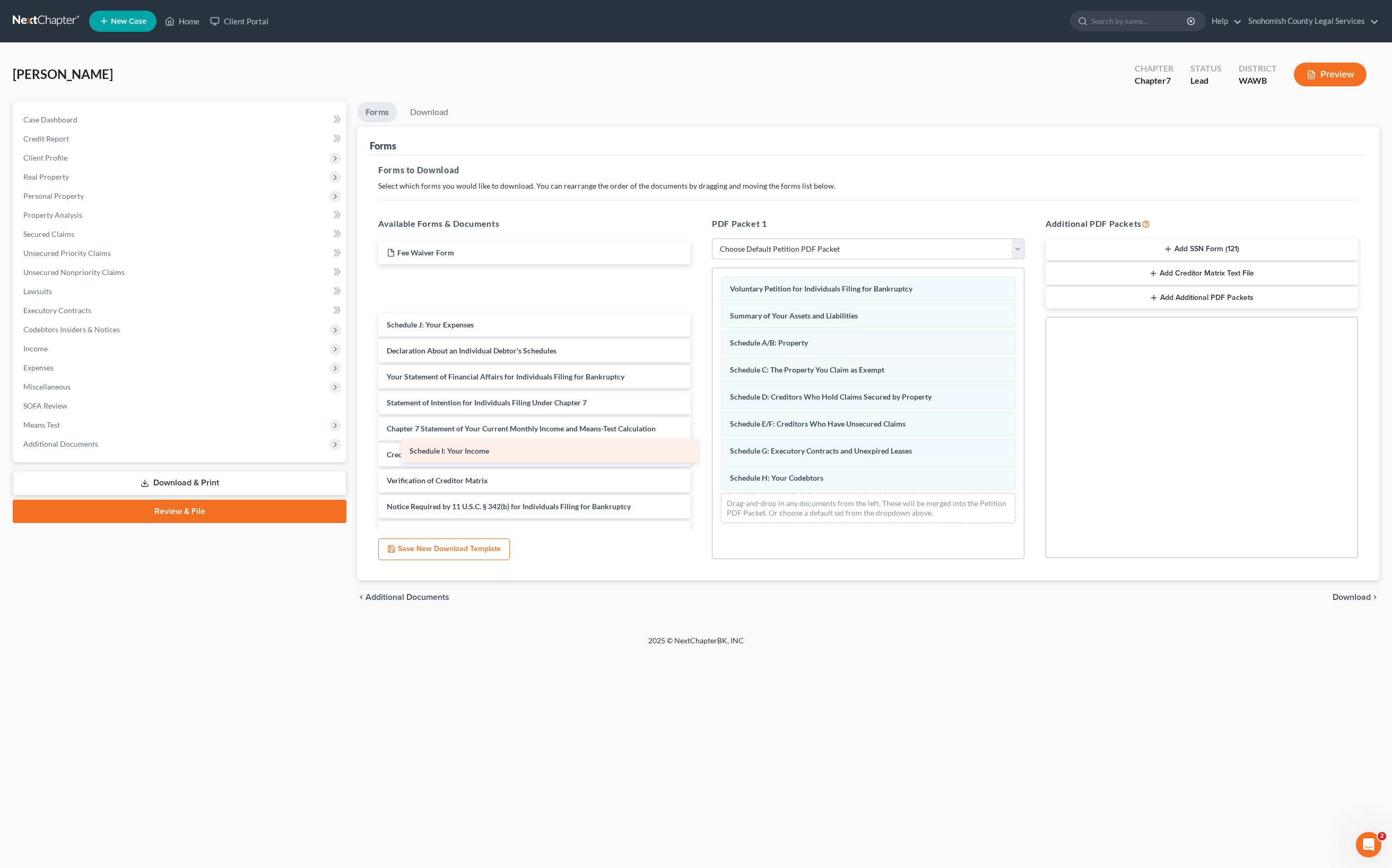
drag, startPoint x: 517, startPoint y: 455, endPoint x: 704, endPoint y: 616, distance: 246.8
click at [699, 544] on div "Schedule I: Your Income Fee Waiver Form Schedule I: Your Income Schedule I: You…" at bounding box center [534, 393] width 330 height 304
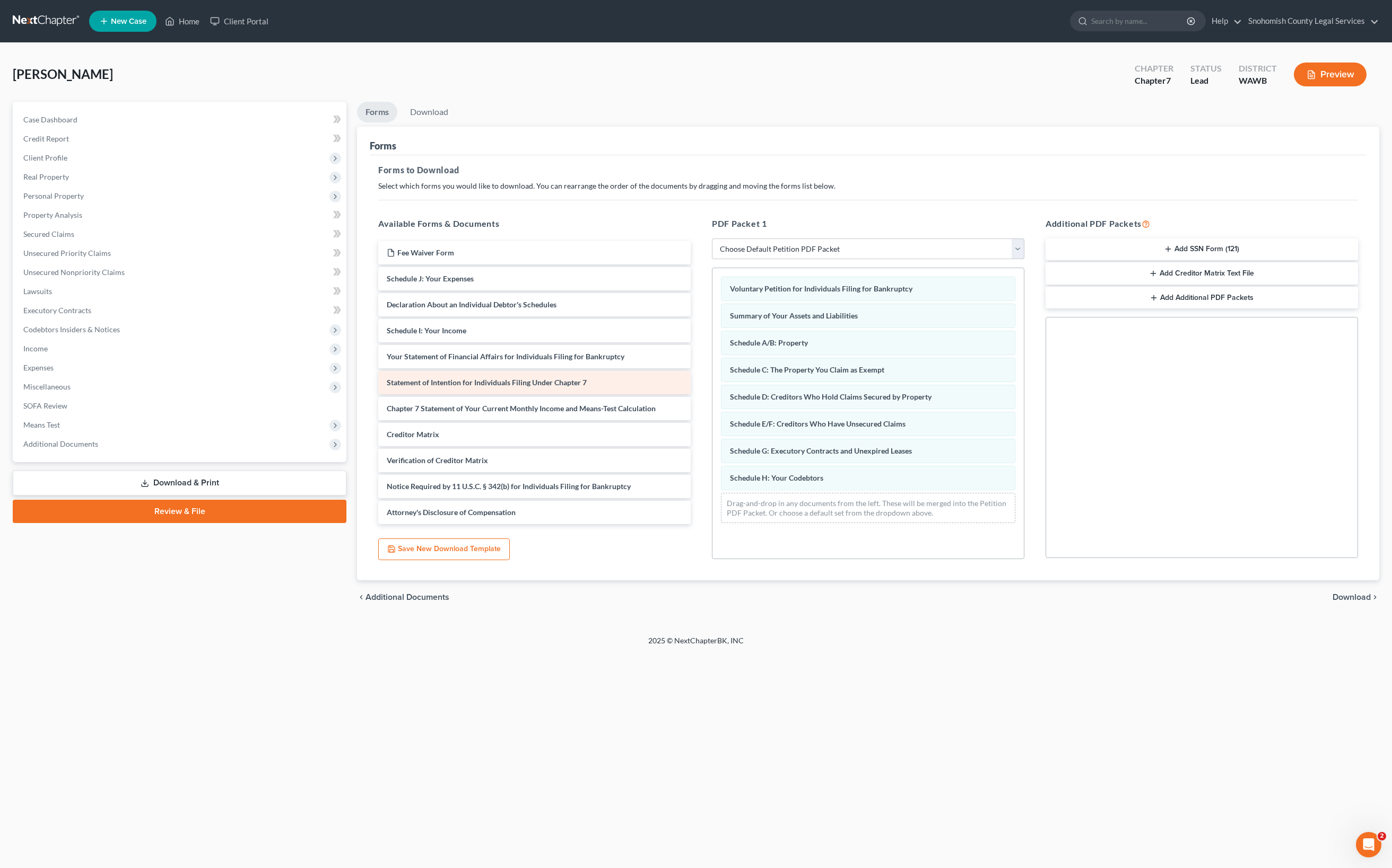
scroll to position [81, 0]
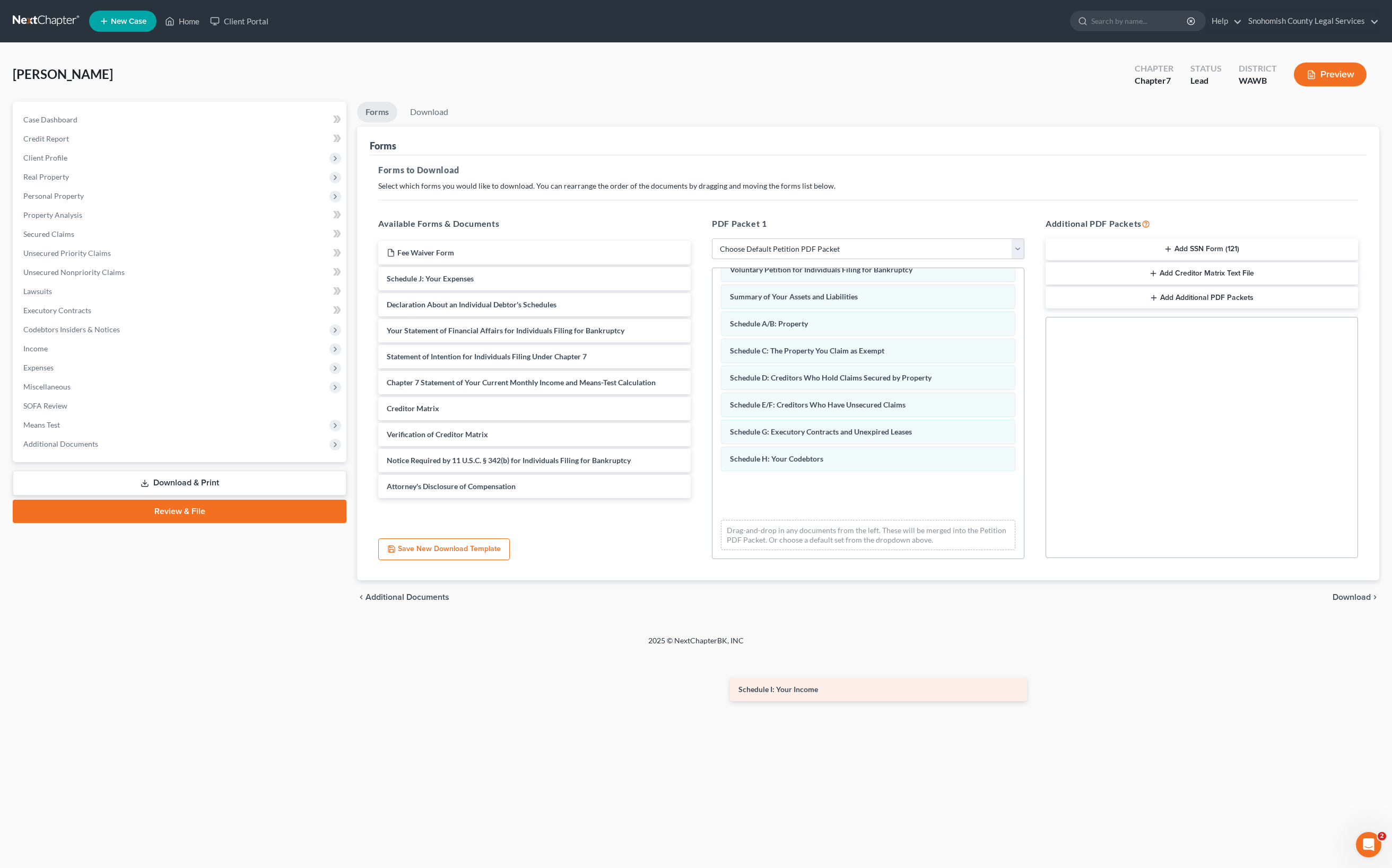
drag, startPoint x: 575, startPoint y: 483, endPoint x: 906, endPoint y: 688, distance: 389.3
click at [699, 498] on div "Schedule I: Your Income Fee Waiver Form Schedule J: Your Expenses Declaration A…" at bounding box center [534, 370] width 330 height 257
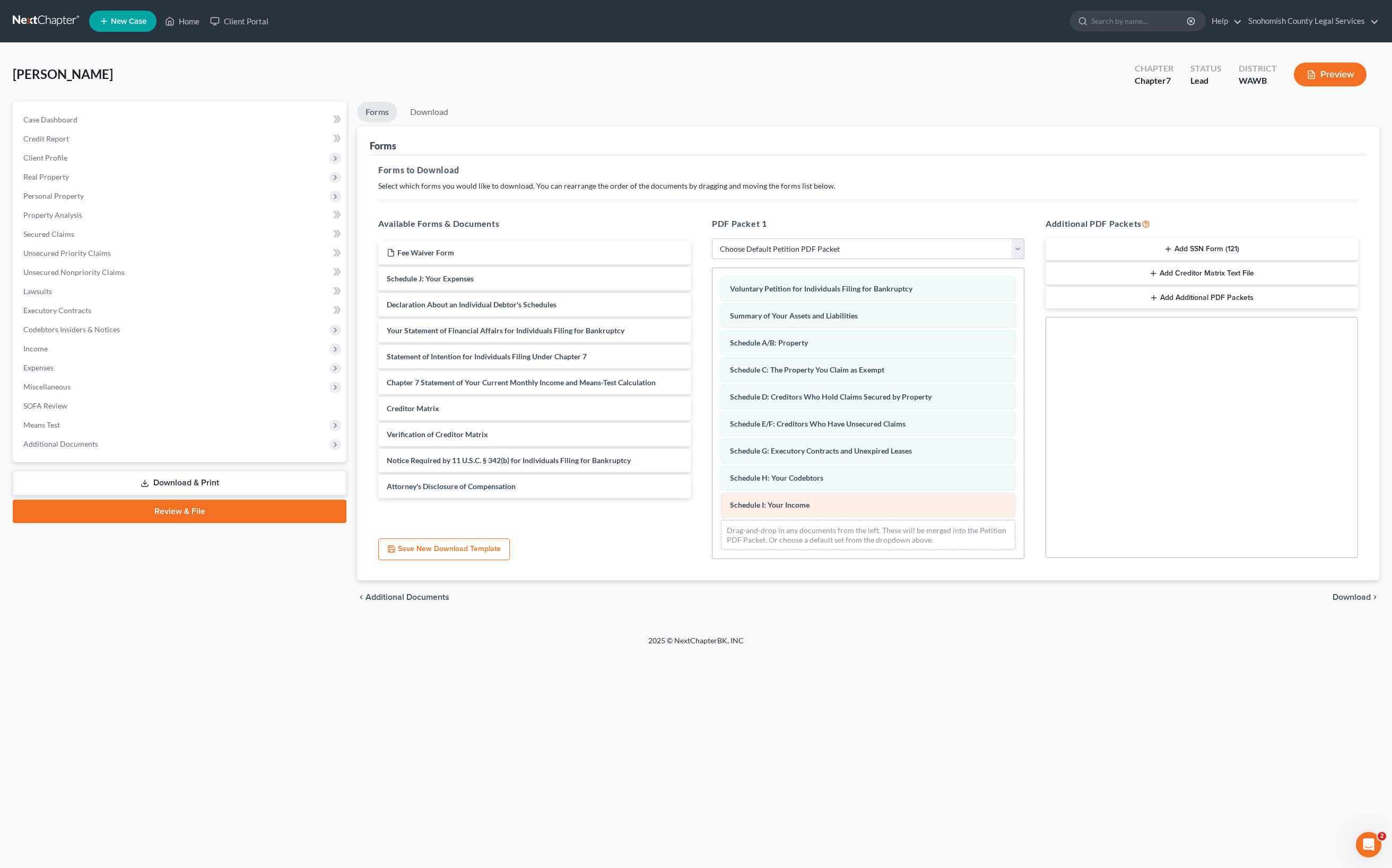
click at [906, 559] on div "Voluntary Petition for Individuals Filing for Bankruptcy Summary of Your Assets…" at bounding box center [868, 413] width 311 height 290
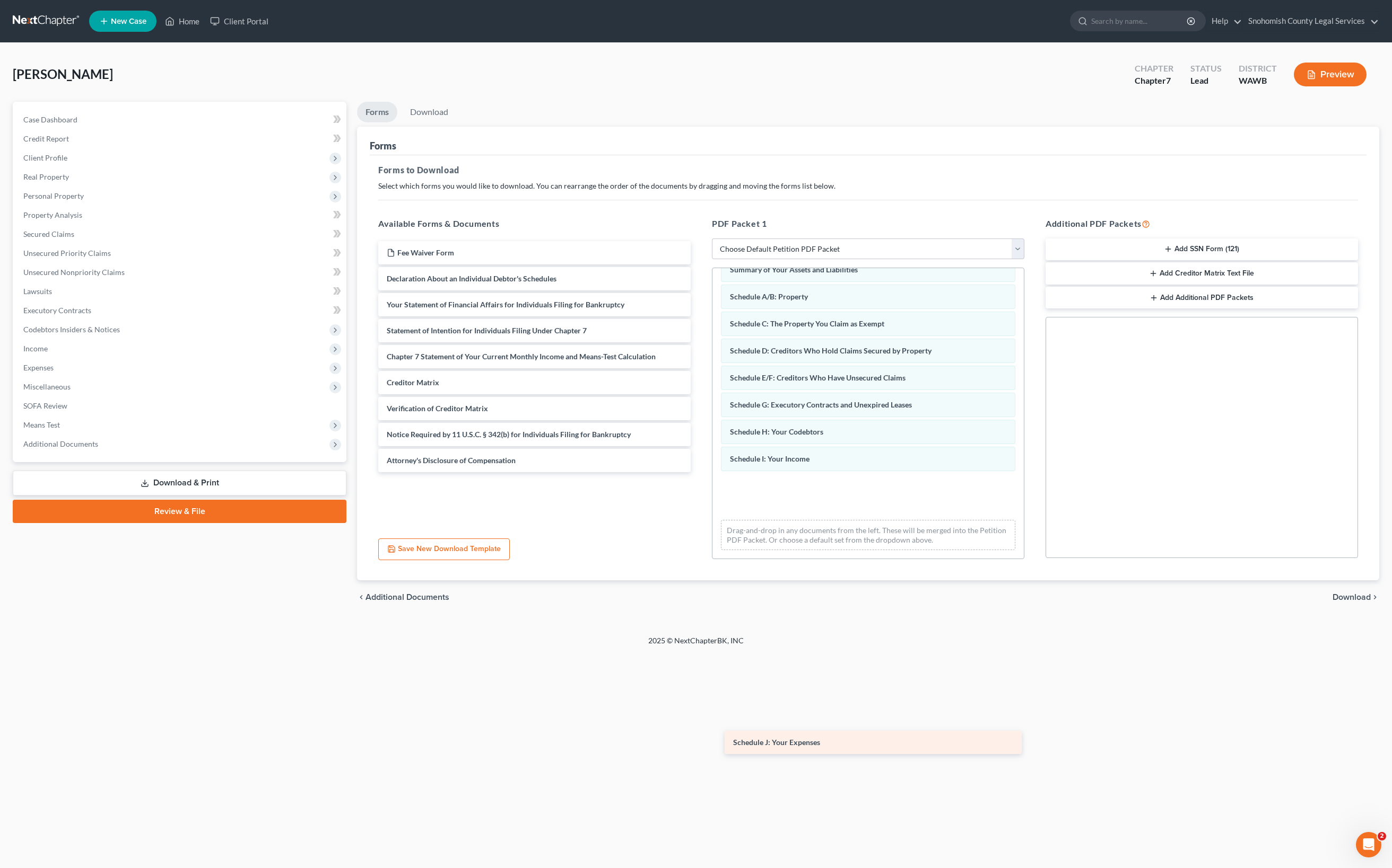
scroll to position [253, 0]
drag, startPoint x: 549, startPoint y: 457, endPoint x: 878, endPoint y: 710, distance: 415.0
click at [699, 472] on div "Schedule J: Your Expenses Fee Waiver Form Schedule J: Your Expenses Declaration…" at bounding box center [534, 357] width 330 height 231
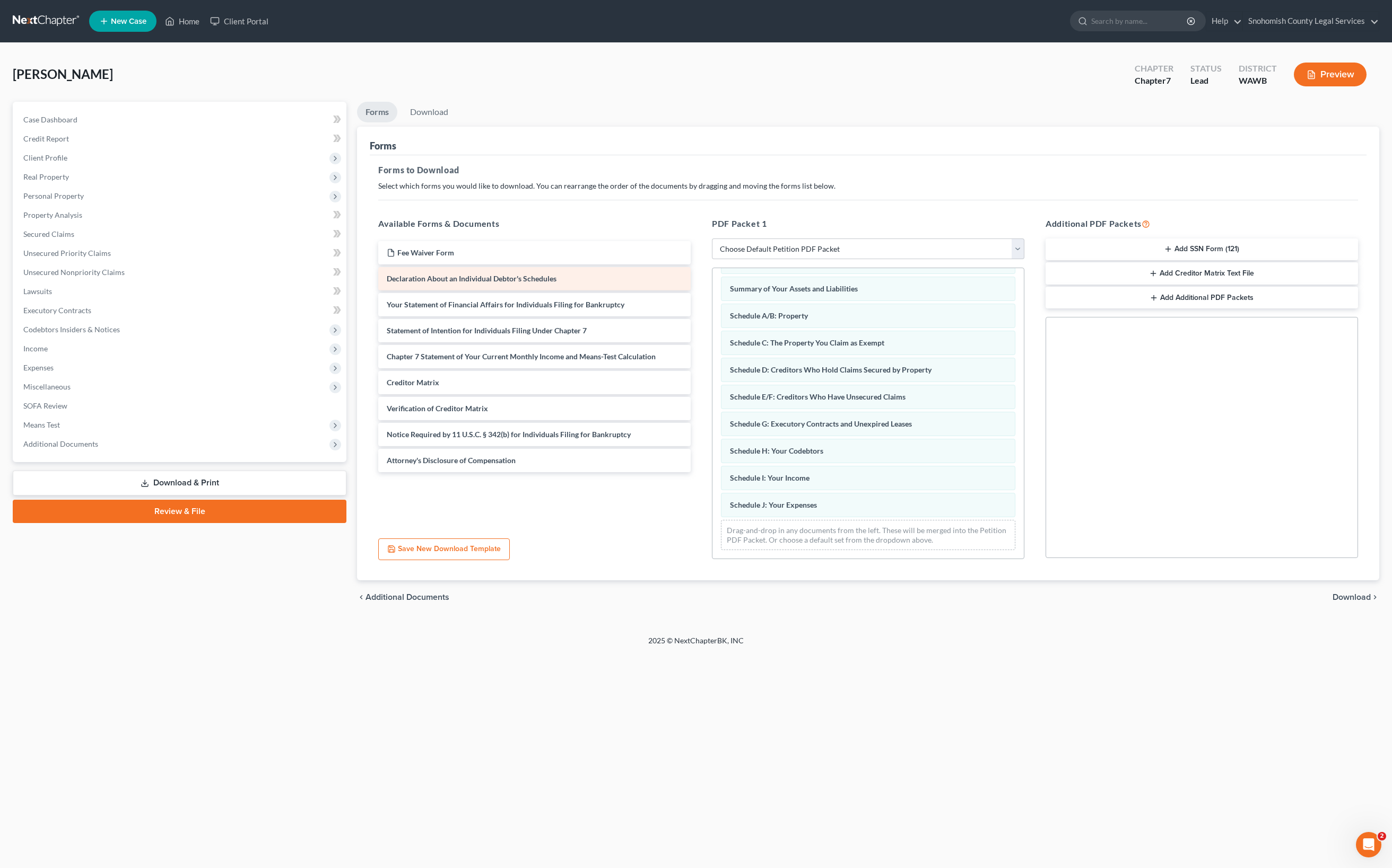
scroll to position [0, 0]
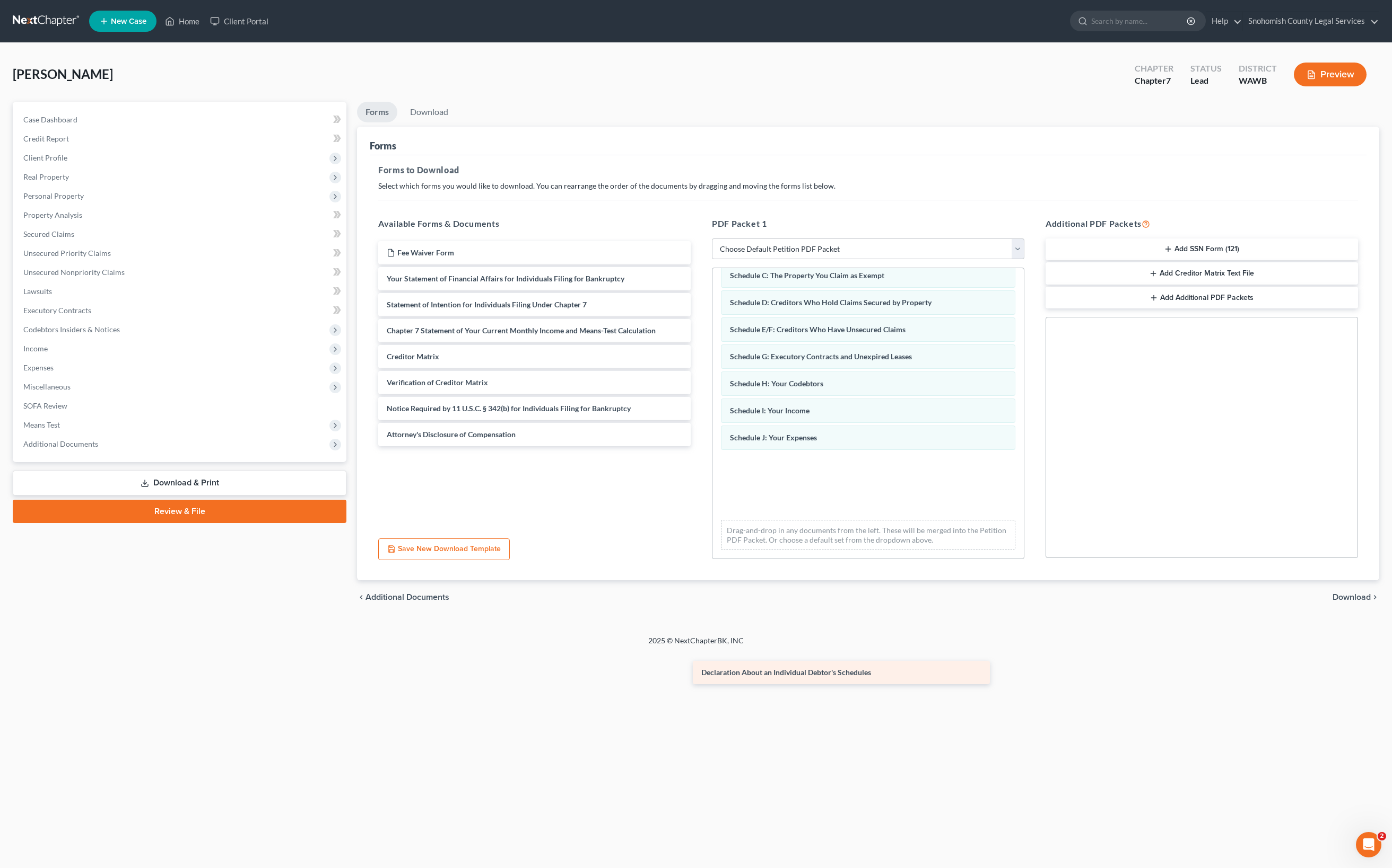
drag, startPoint x: 533, startPoint y: 463, endPoint x: 847, endPoint y: 689, distance: 386.9
click at [699, 446] on div "Declaration About an Individual Debtor's Schedules Fee Waiver Form Declaration …" at bounding box center [534, 344] width 330 height 205
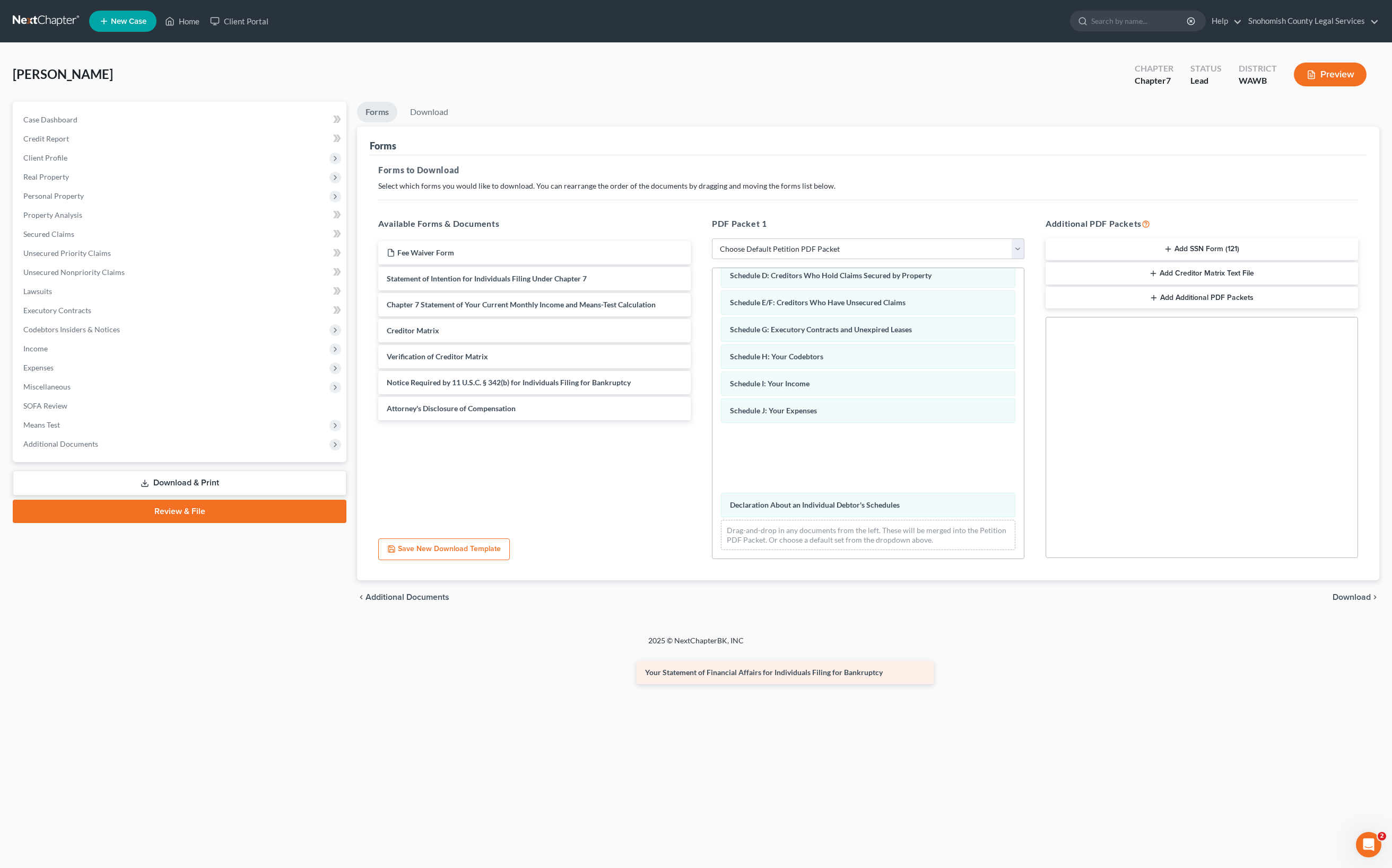
scroll to position [119, 0]
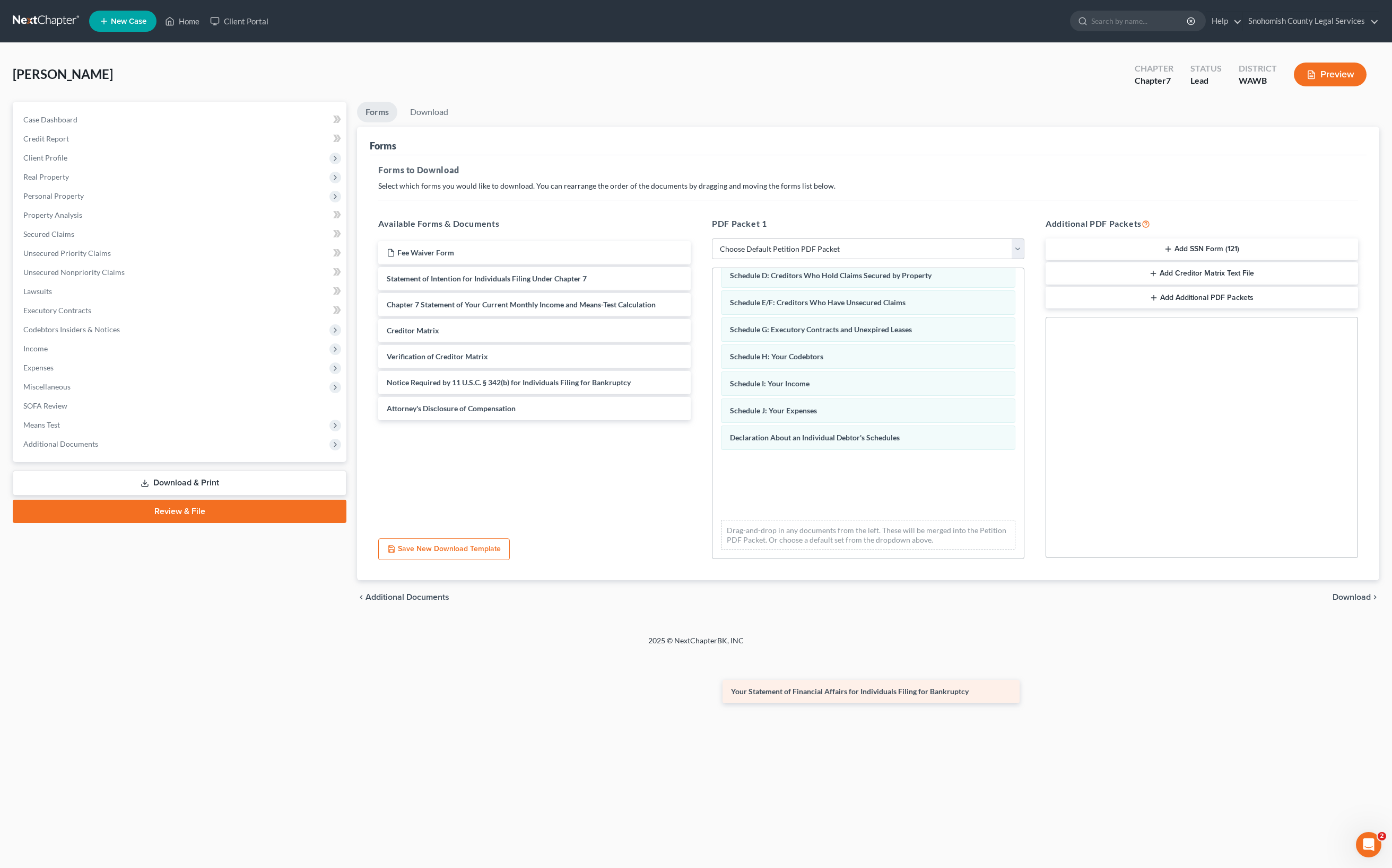
drag, startPoint x: 593, startPoint y: 413, endPoint x: 916, endPoint y: 714, distance: 441.5
click at [699, 420] on div "Your Statement of Financial Affairs for Individuals Filing for Bankruptcy Fee W…" at bounding box center [534, 331] width 330 height 179
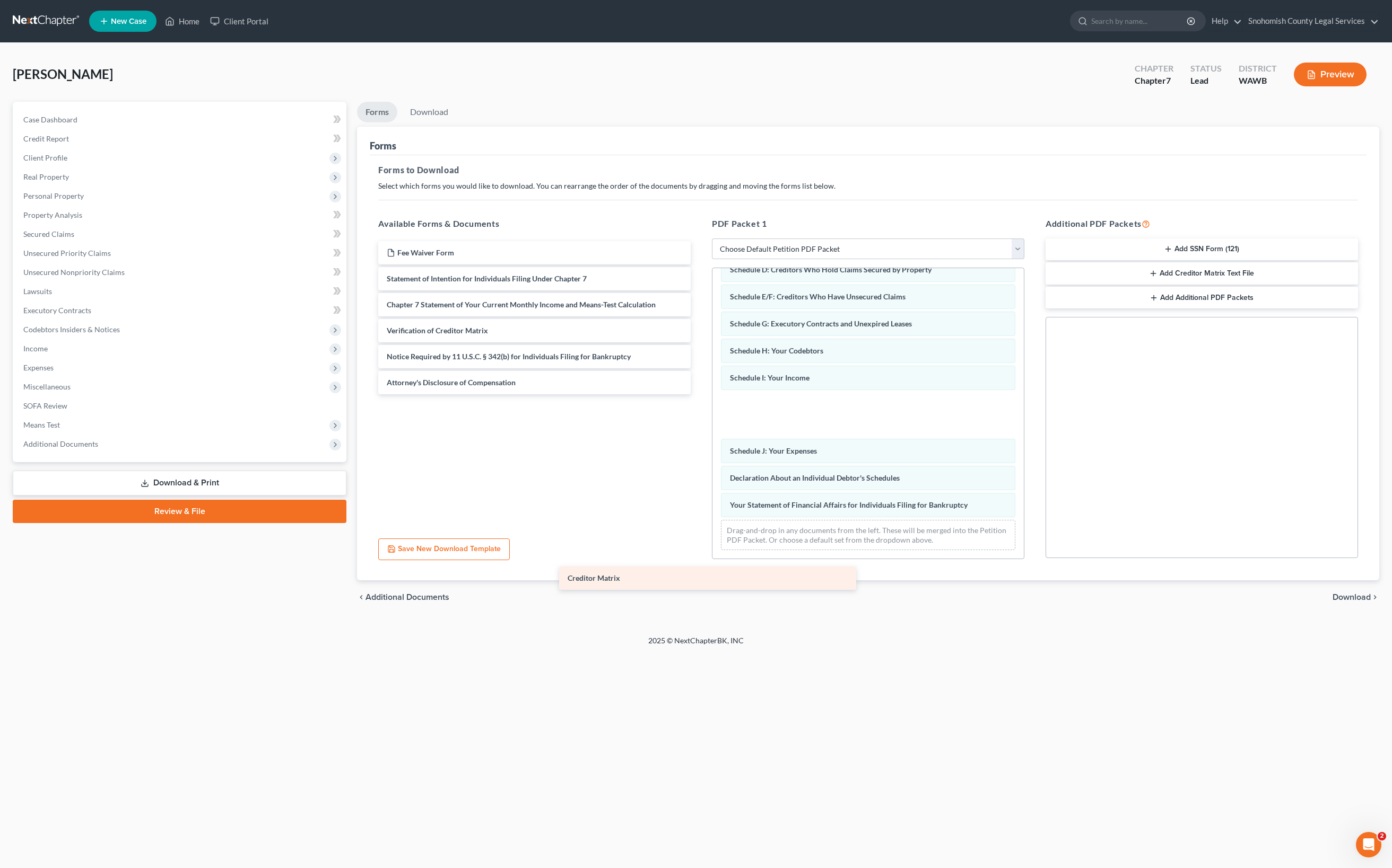
scroll to position [73, 0]
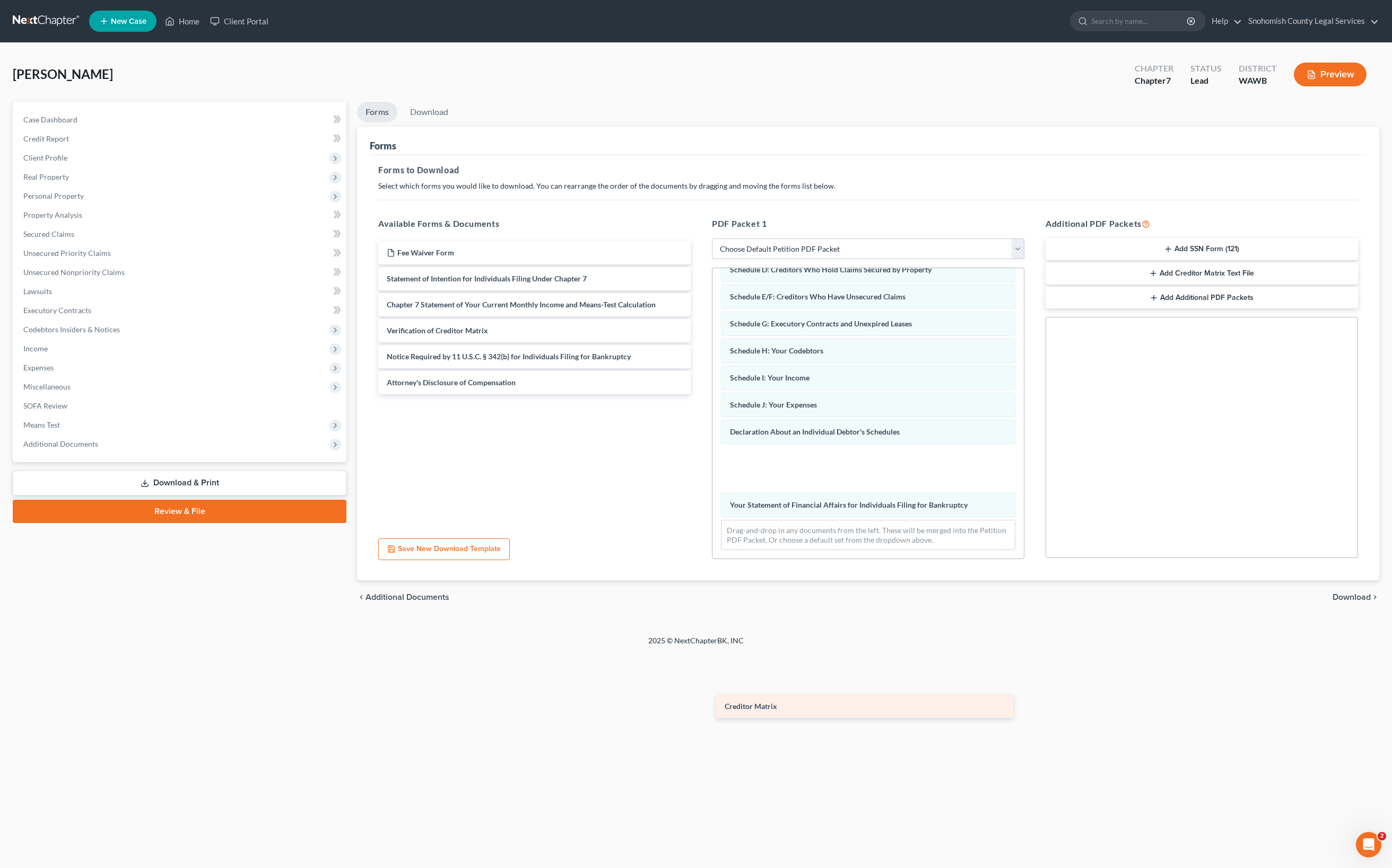
drag, startPoint x: 591, startPoint y: 488, endPoint x: 908, endPoint y: 706, distance: 384.7
click at [699, 394] on div "Creditor Matrix Fee Waiver Form Statement of Intention for Individuals Filing U…" at bounding box center [534, 318] width 330 height 153
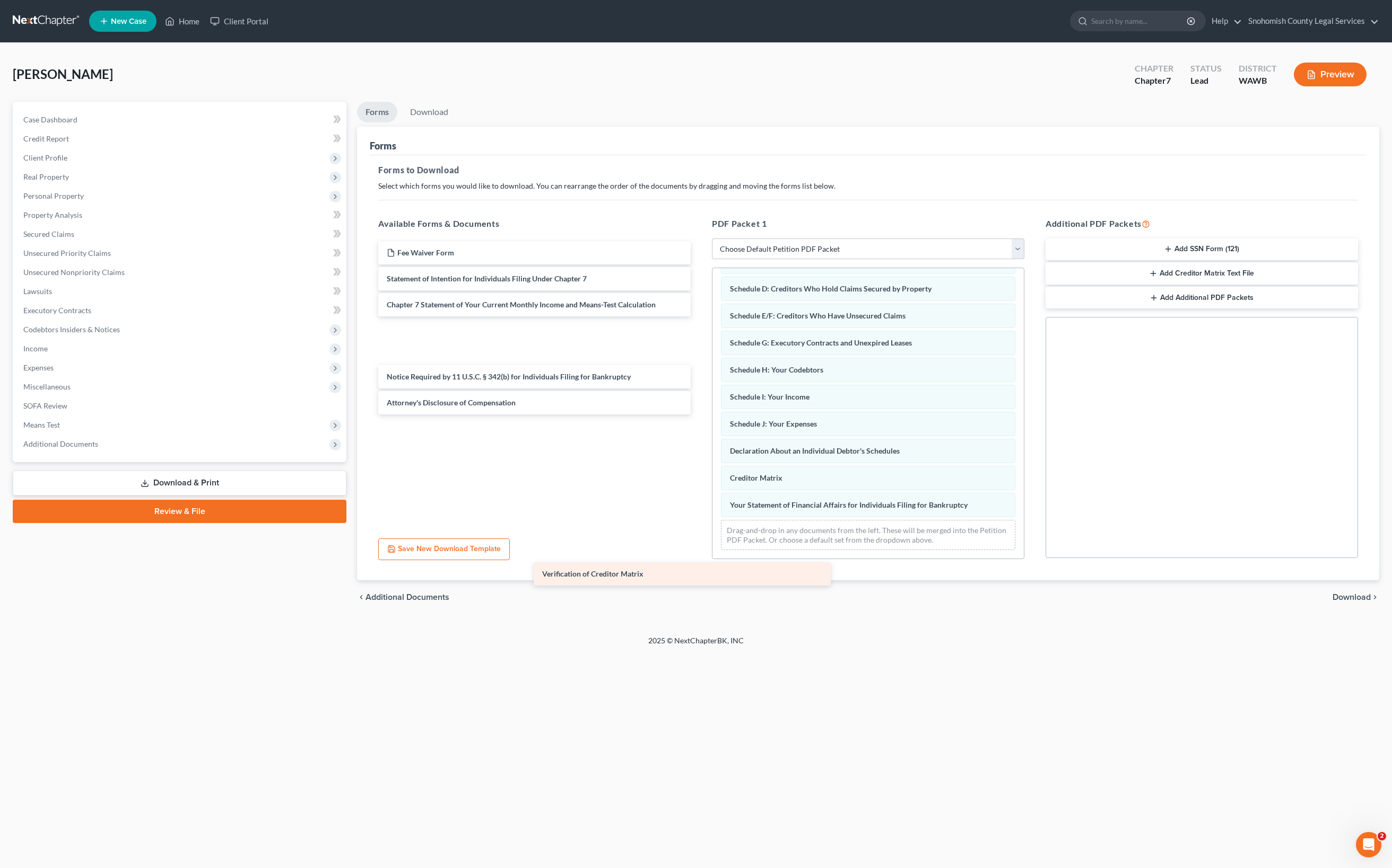
scroll to position [27, 0]
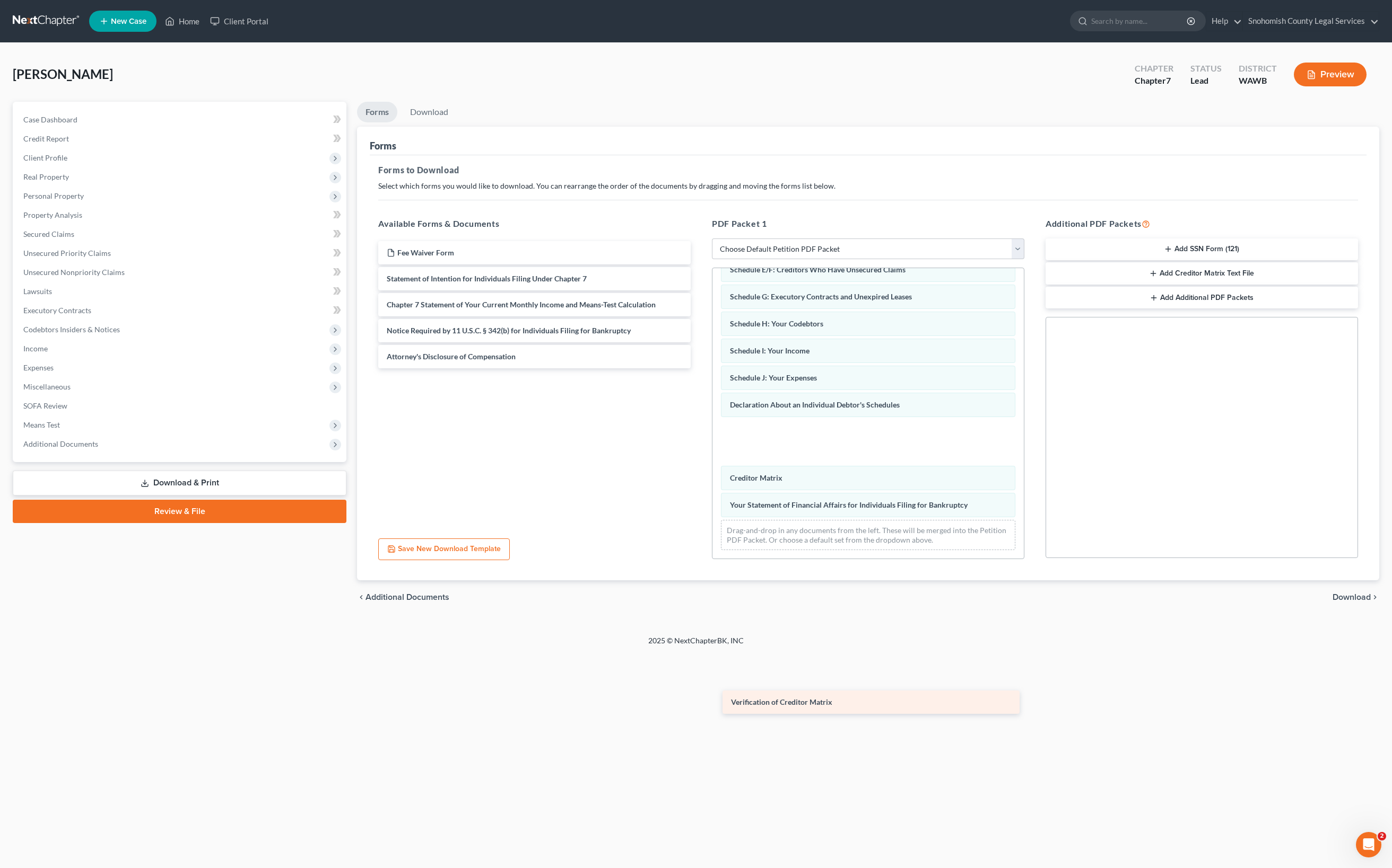
drag, startPoint x: 566, startPoint y: 534, endPoint x: 890, endPoint y: 703, distance: 365.4
click at [699, 368] on div "Verification of Creditor Matrix Fee Waiver Form Statement of Intention for Indi…" at bounding box center [534, 305] width 330 height 127
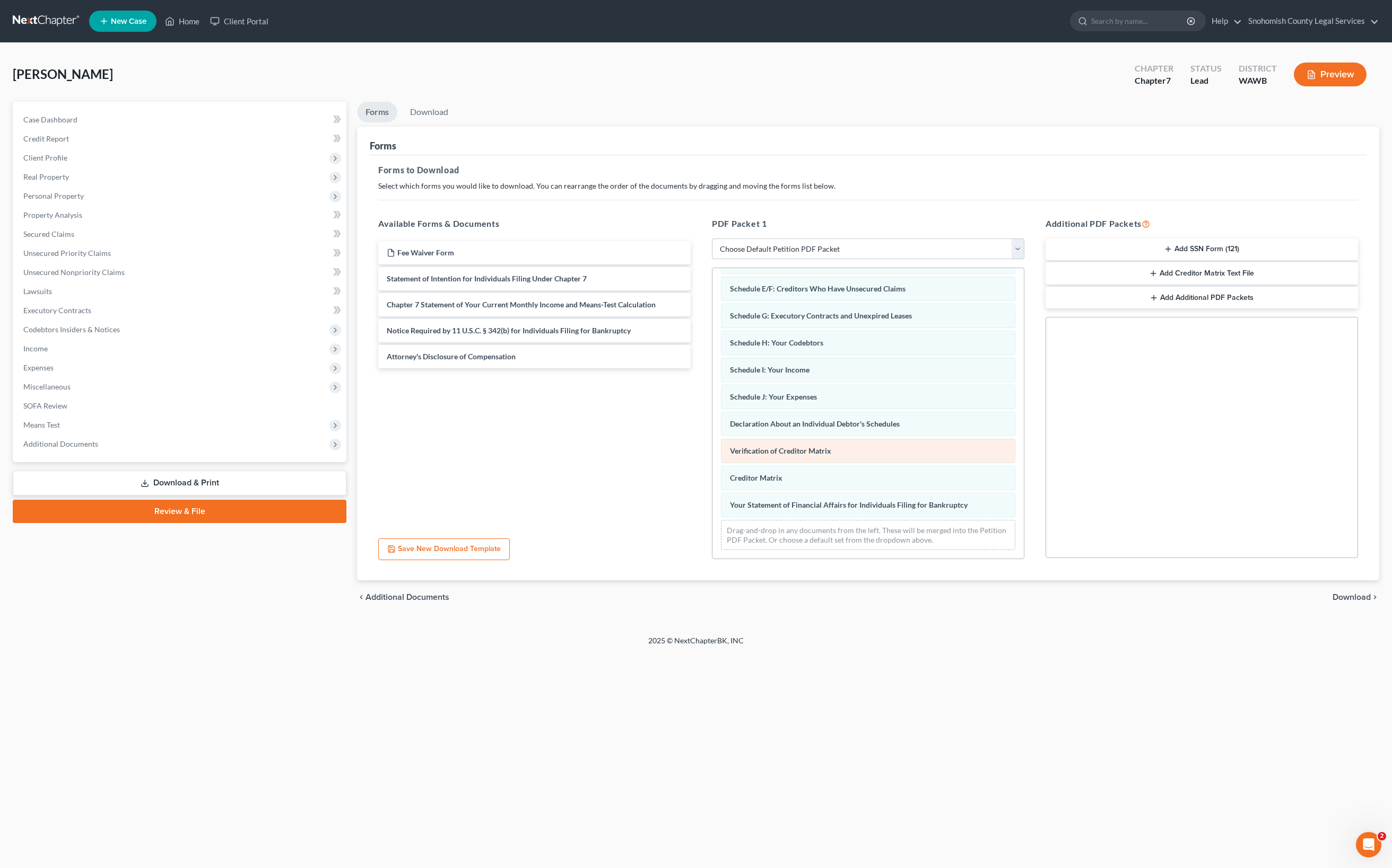
scroll to position [554, 0]
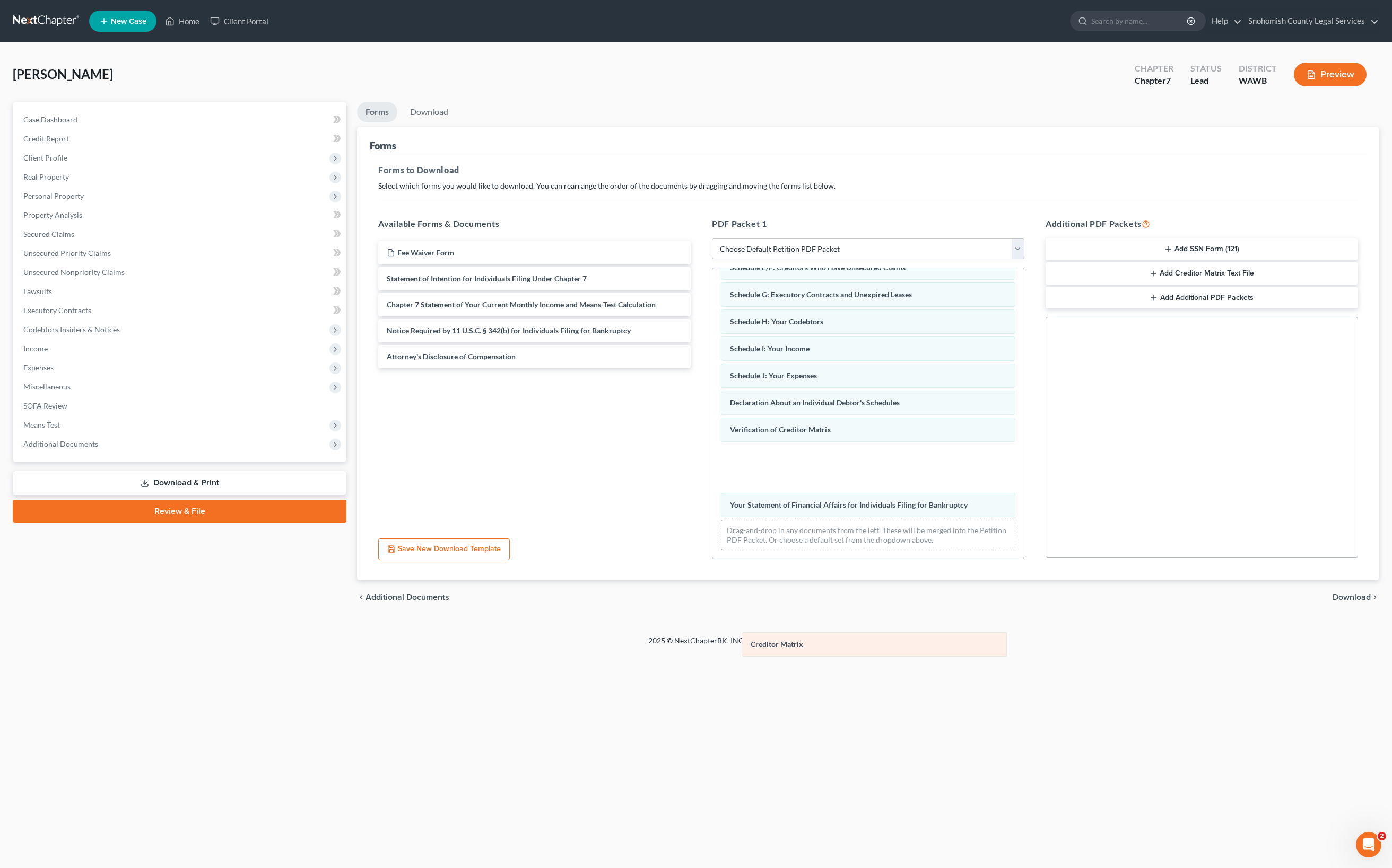
drag, startPoint x: 870, startPoint y: 654, endPoint x: 877, endPoint y: 651, distance: 7.6
click at [877, 559] on div "Creditor Matrix Voluntary Petition for Individuals Filing for Bankruptcy Summar…" at bounding box center [868, 335] width 311 height 447
drag, startPoint x: 863, startPoint y: 653, endPoint x: 868, endPoint y: 605, distance: 48.3
click at [868, 559] on div "Creditor Matrix Voluntary Petition for Individuals Filing for Bankruptcy Summar…" at bounding box center [868, 335] width 311 height 447
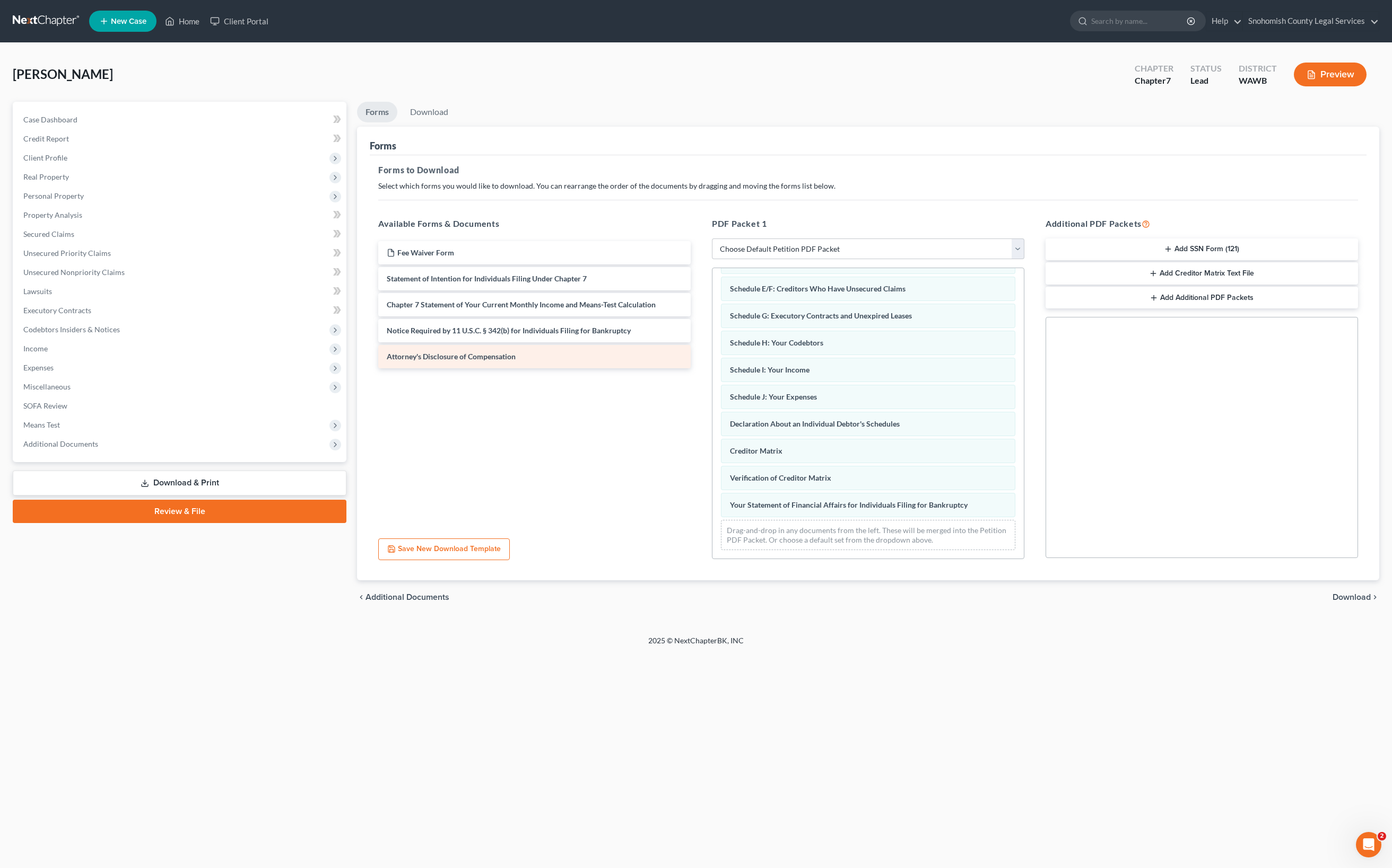
scroll to position [92, 0]
click at [1332, 601] on span "Download" at bounding box center [1352, 597] width 39 height 8
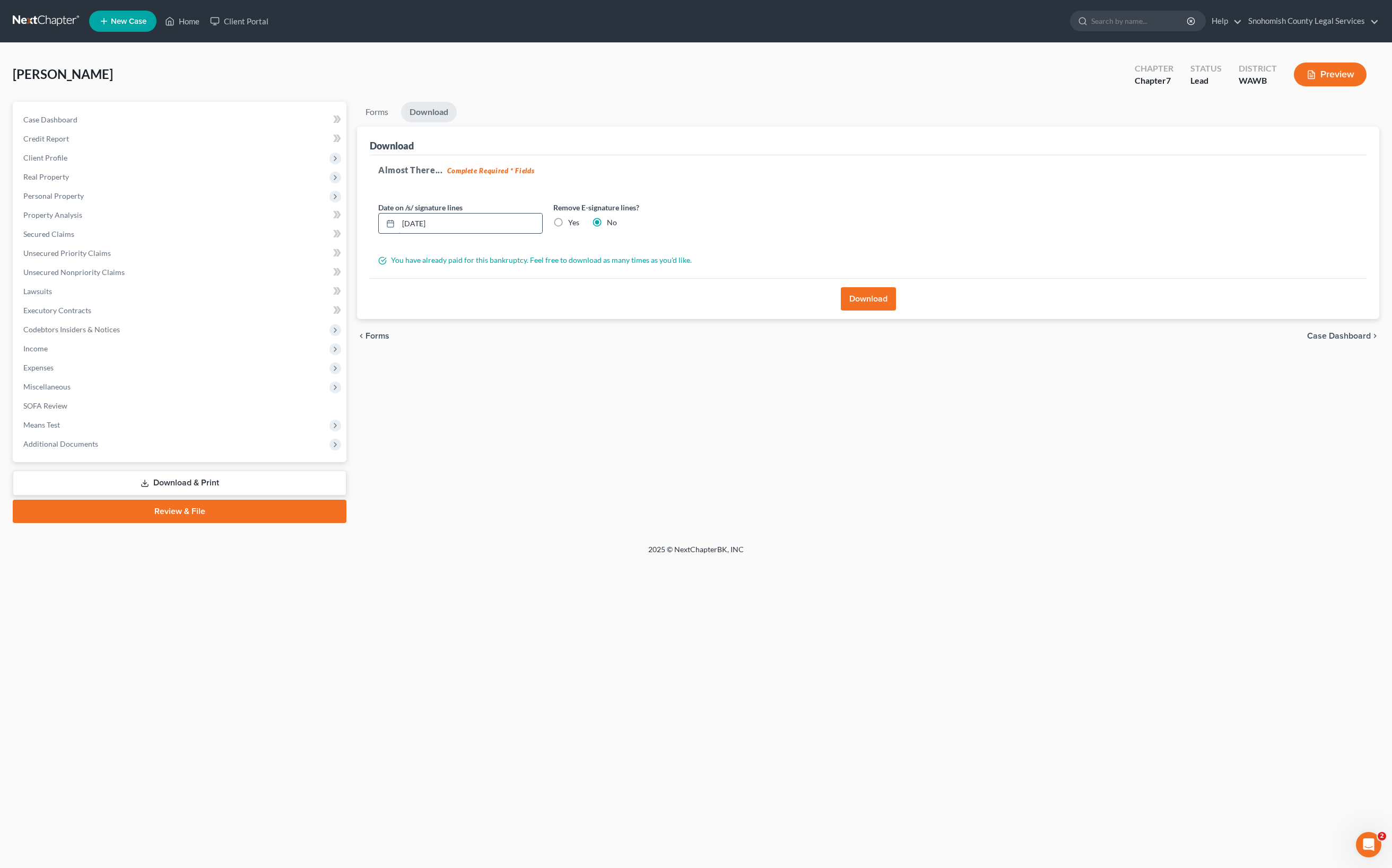
click at [479, 234] on input "08/15/2025" at bounding box center [470, 224] width 143 height 20
type input "[DATE]"
click at [889, 310] on button "Download" at bounding box center [868, 299] width 55 height 23
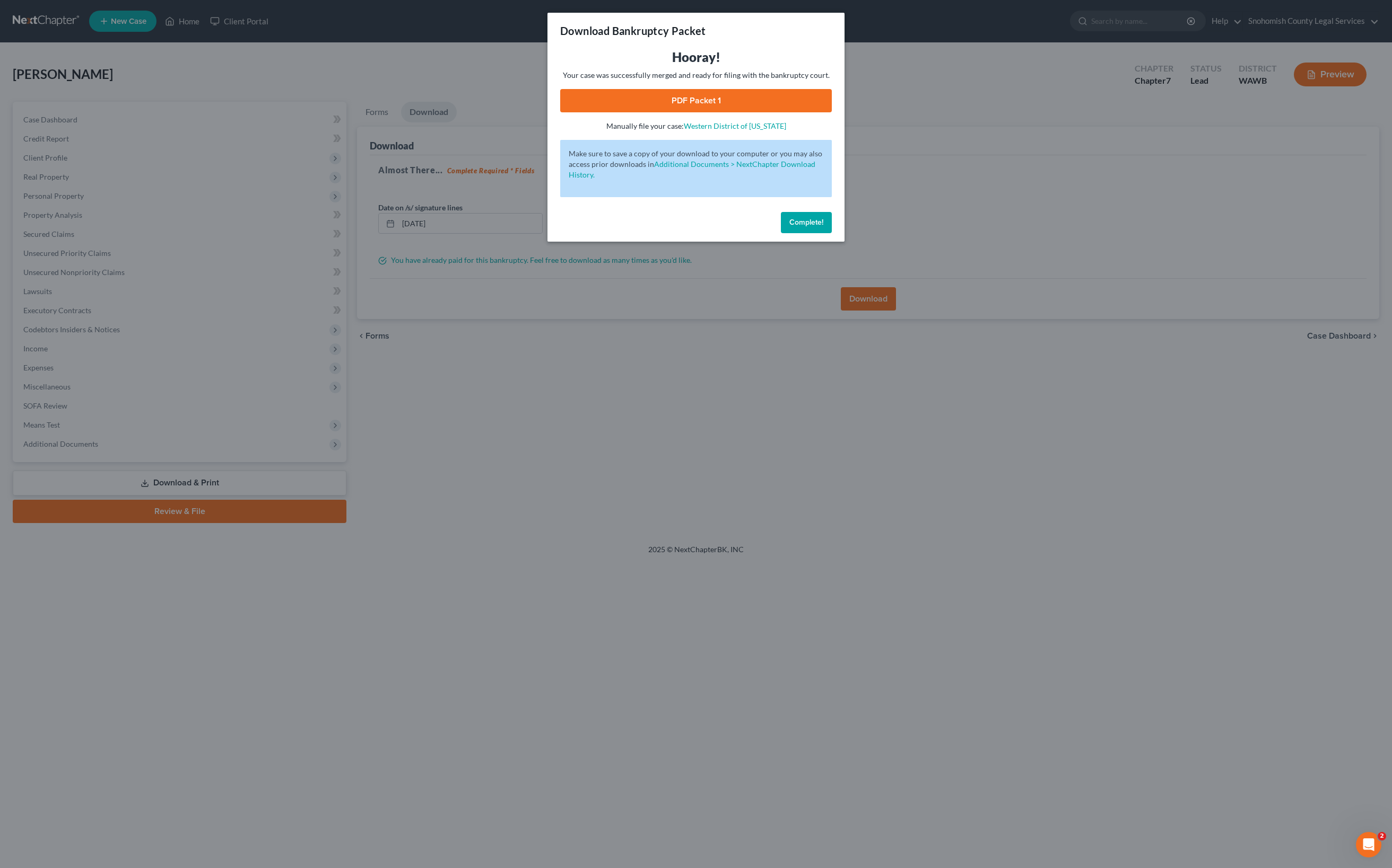
click at [750, 112] on link "PDF Packet 1" at bounding box center [696, 101] width 272 height 23
